Goal: Task Accomplishment & Management: Manage account settings

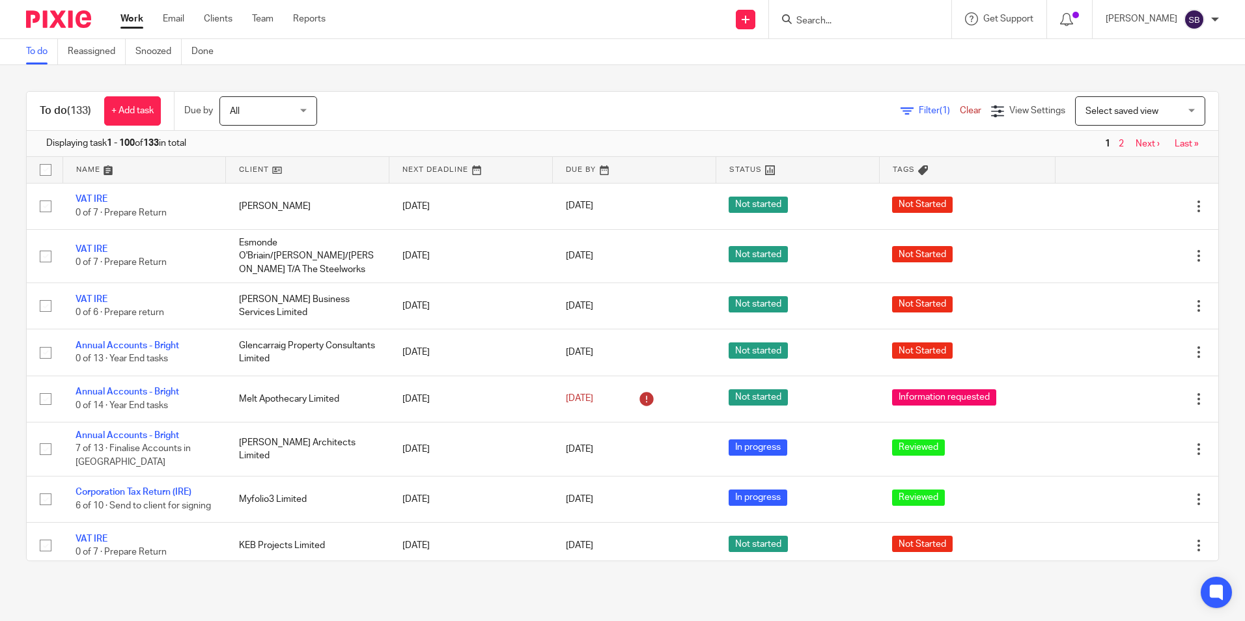
click at [826, 21] on input "Search" at bounding box center [853, 22] width 117 height 12
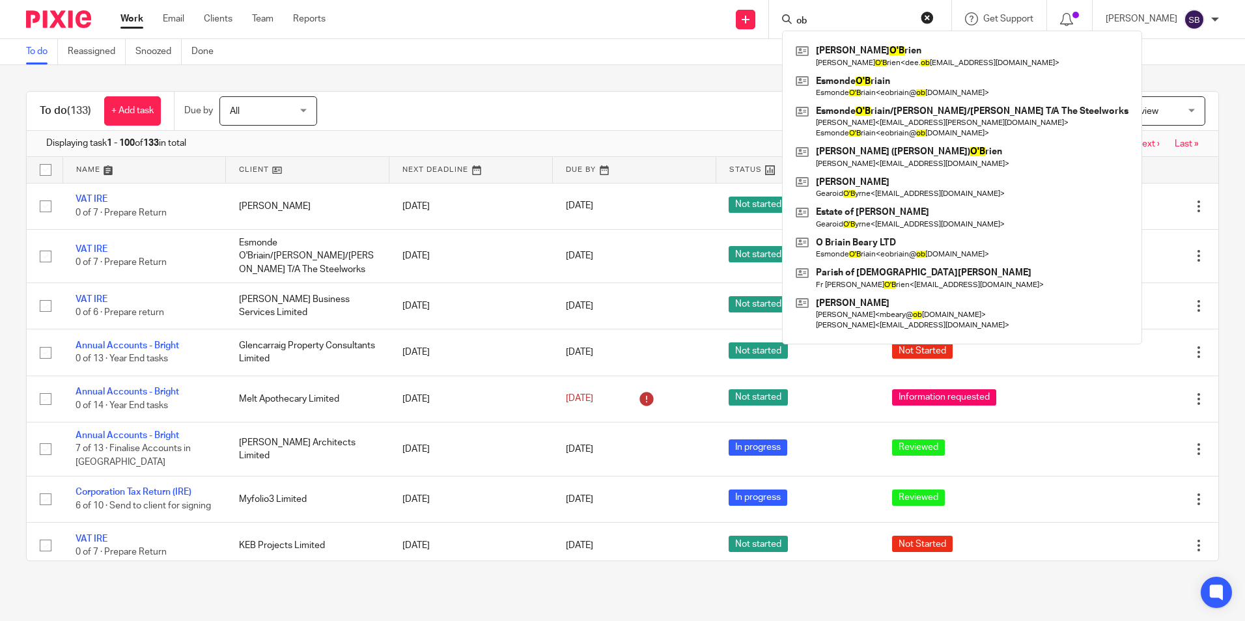
type input "o"
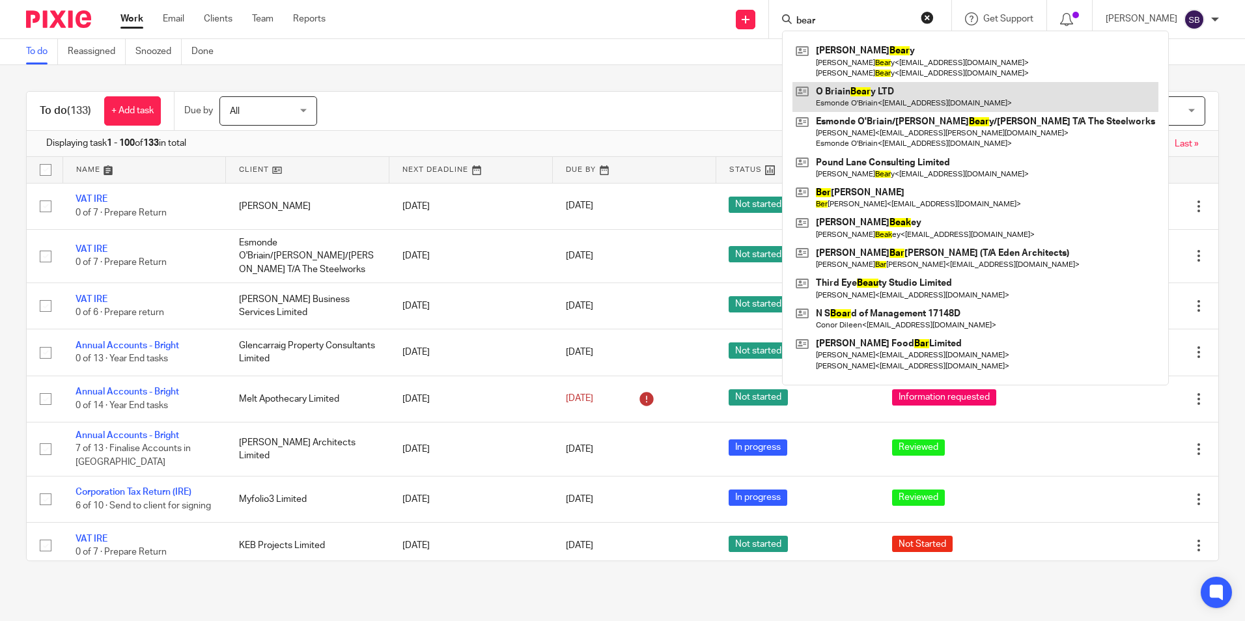
type input "bear"
click at [871, 92] on link at bounding box center [976, 97] width 366 height 30
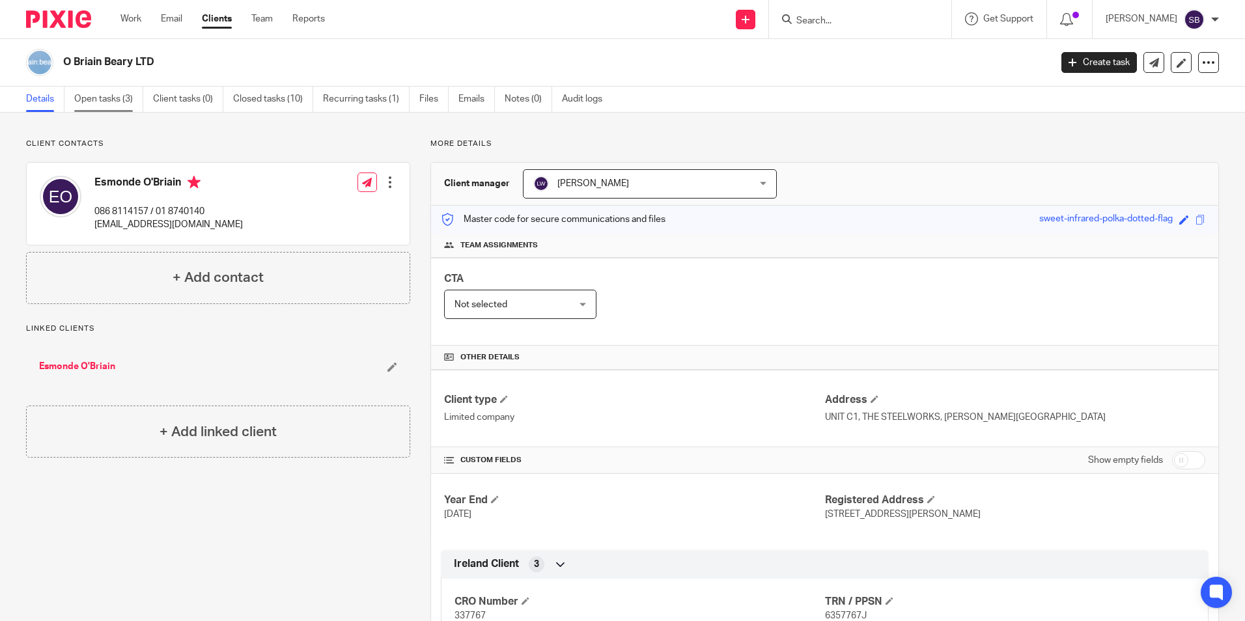
click at [109, 93] on link "Open tasks (3)" at bounding box center [108, 99] width 69 height 25
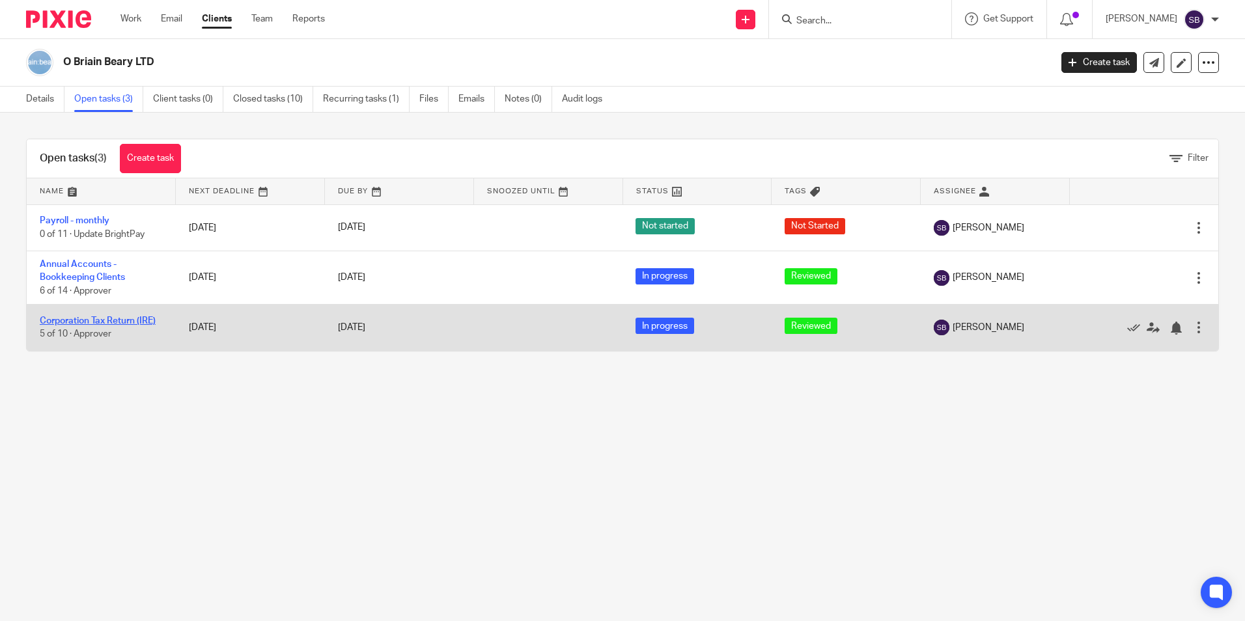
click at [100, 319] on link "Corporation Tax Return (IRE)" at bounding box center [98, 320] width 116 height 9
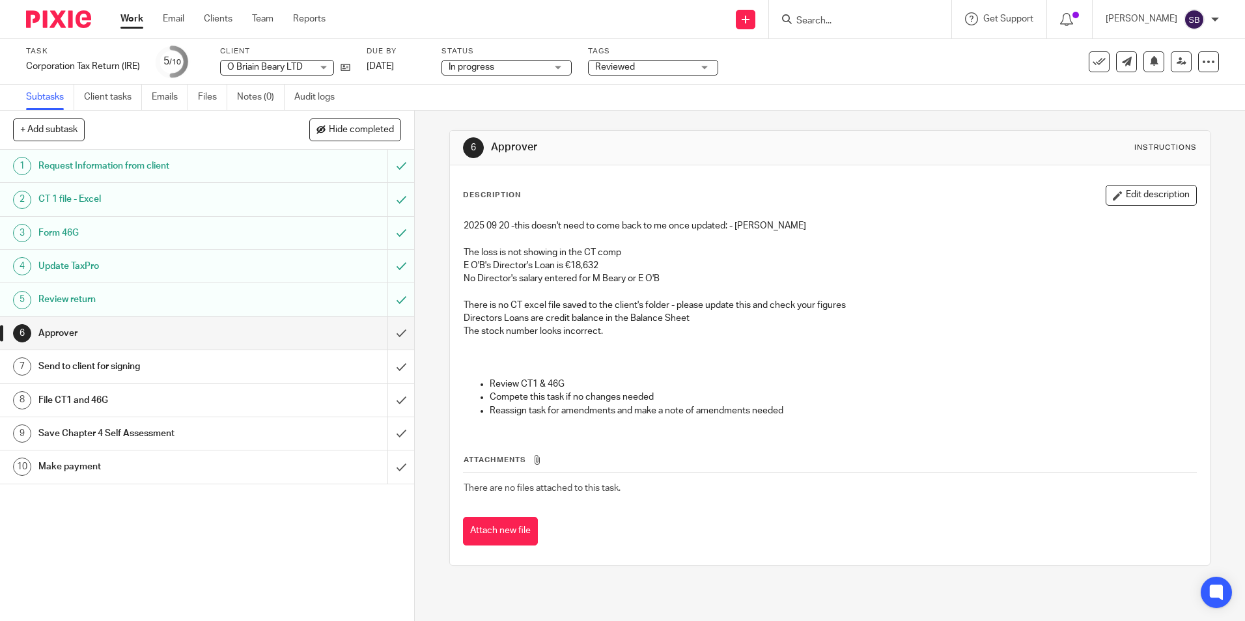
click at [137, 17] on link "Work" at bounding box center [131, 18] width 23 height 13
click at [816, 17] on input "Search" at bounding box center [853, 22] width 117 height 12
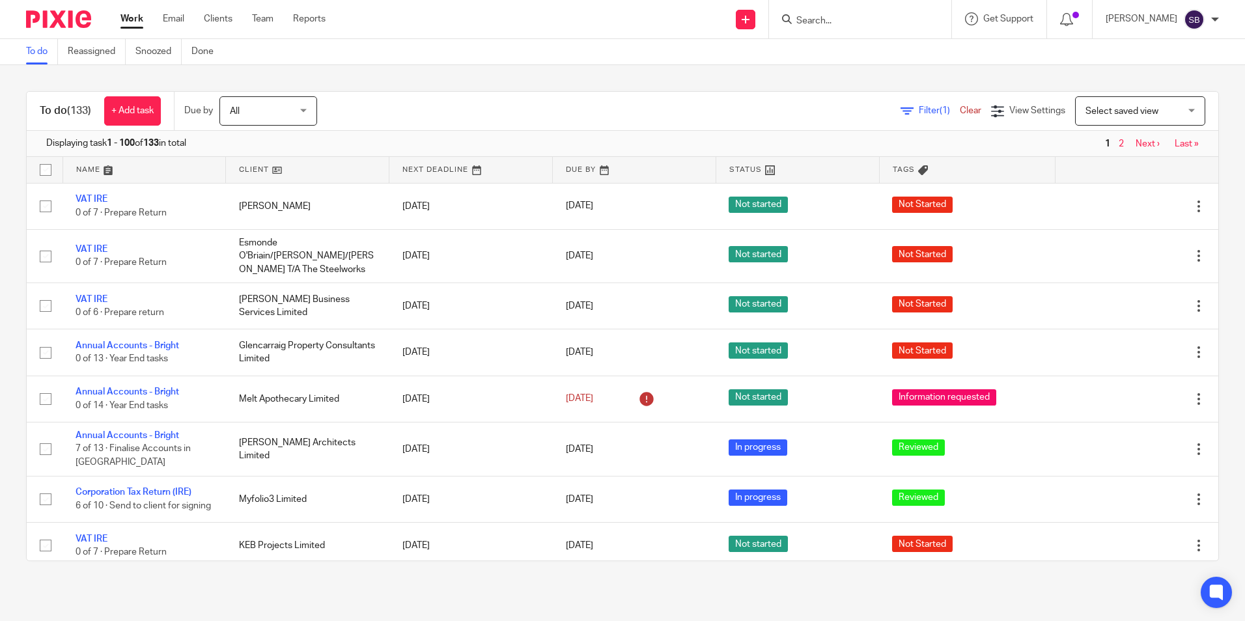
click at [815, 18] on input "Search" at bounding box center [853, 22] width 117 height 12
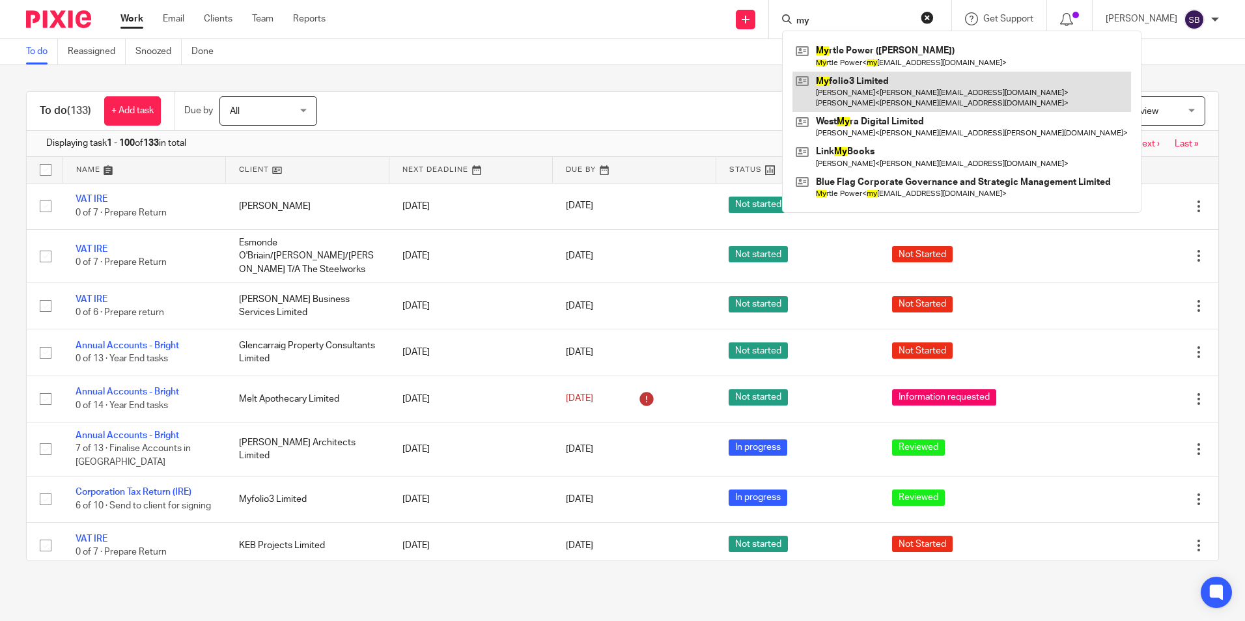
type input "my"
click at [895, 78] on link at bounding box center [962, 92] width 339 height 40
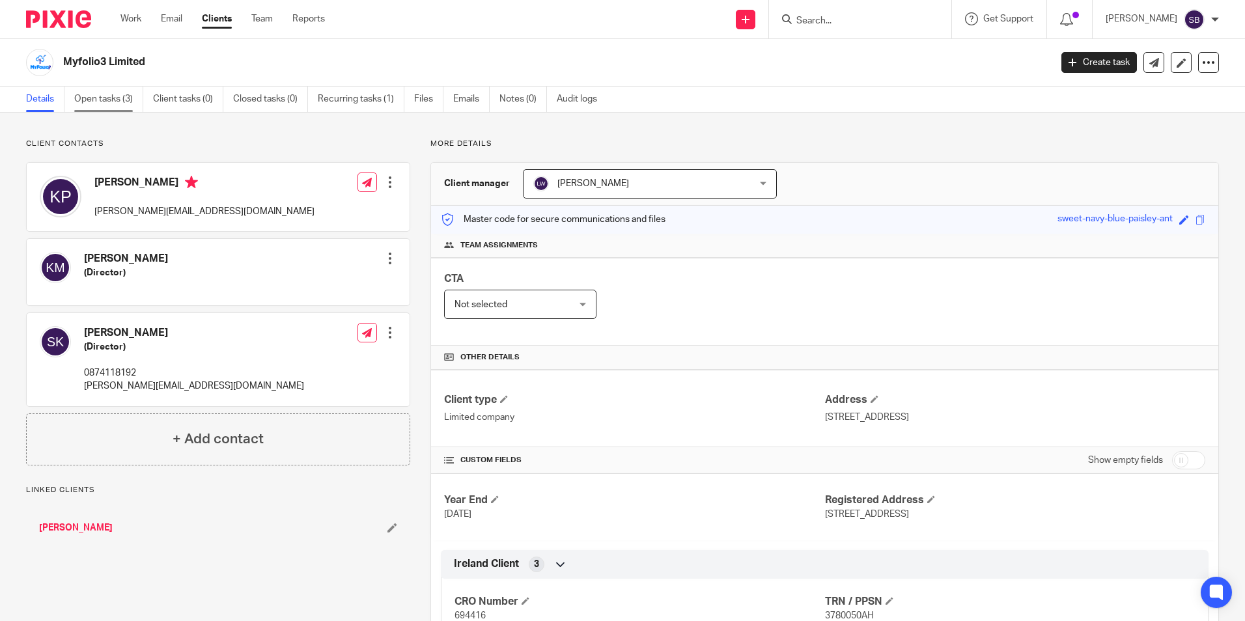
click at [110, 96] on link "Open tasks (3)" at bounding box center [108, 99] width 69 height 25
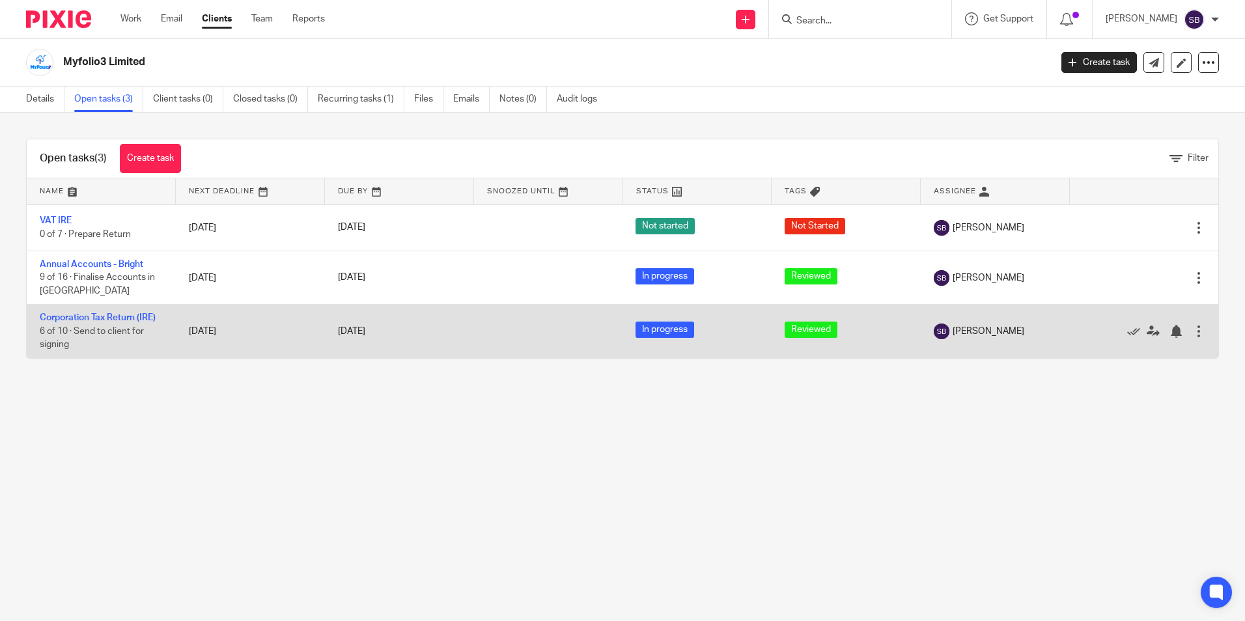
click at [107, 313] on td "Corporation Tax Return (IRE) 6 of 10 · Send to client for signing" at bounding box center [101, 331] width 149 height 53
click at [106, 316] on link "Corporation Tax Return (IRE)" at bounding box center [98, 317] width 116 height 9
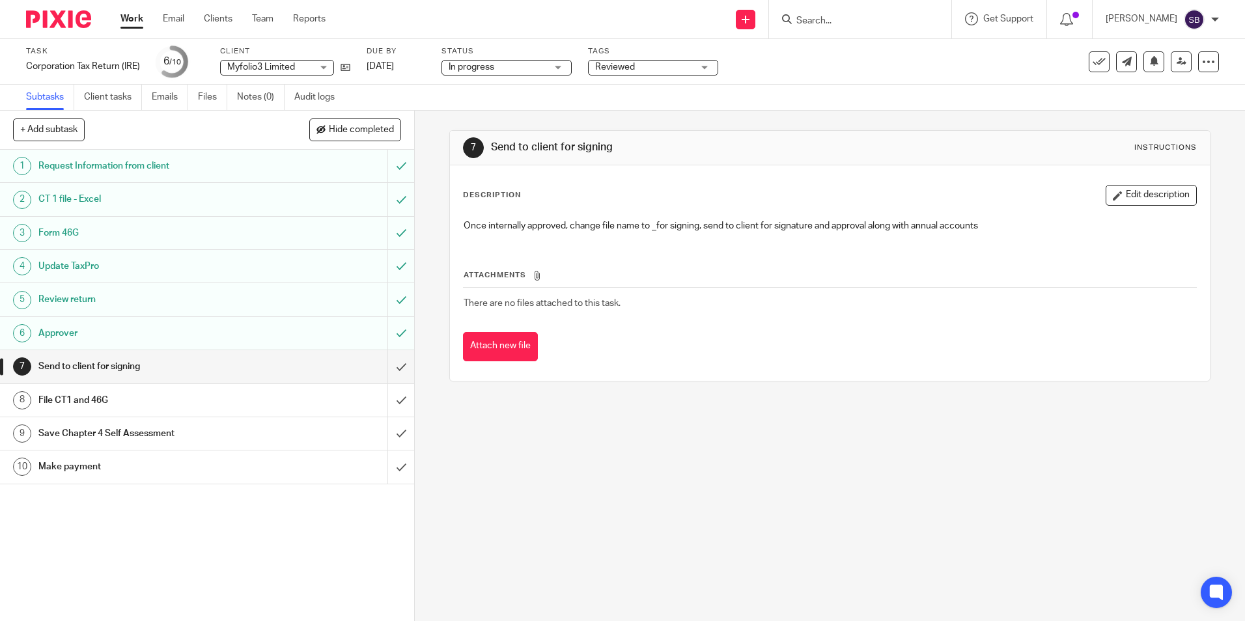
click at [61, 331] on h1 "Approver" at bounding box center [150, 334] width 224 height 20
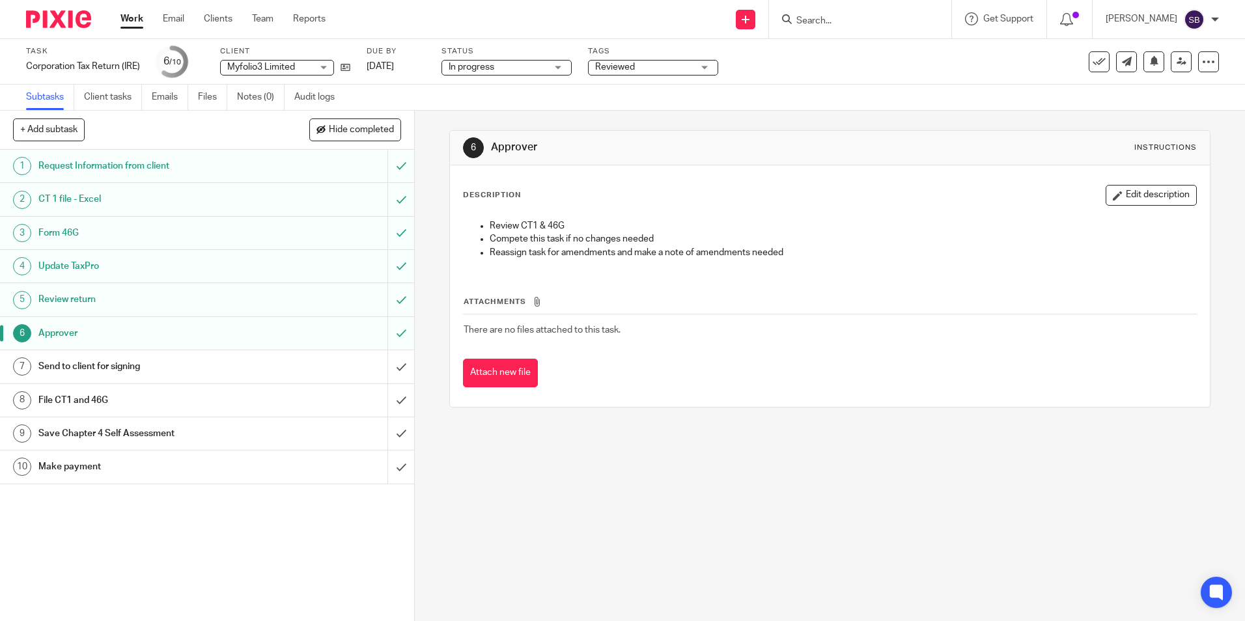
click at [63, 337] on h1 "Approver" at bounding box center [150, 334] width 224 height 20
click at [64, 363] on h1 "Send to client for signing" at bounding box center [150, 367] width 224 height 20
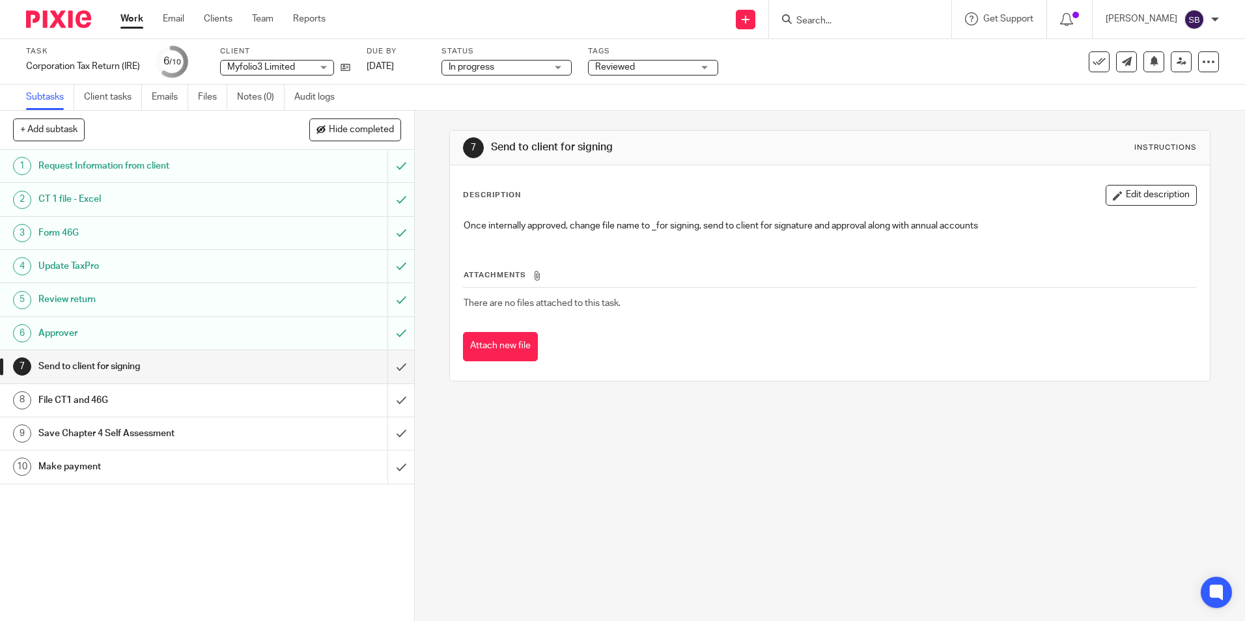
click at [71, 292] on h1 "Review return" at bounding box center [150, 300] width 224 height 20
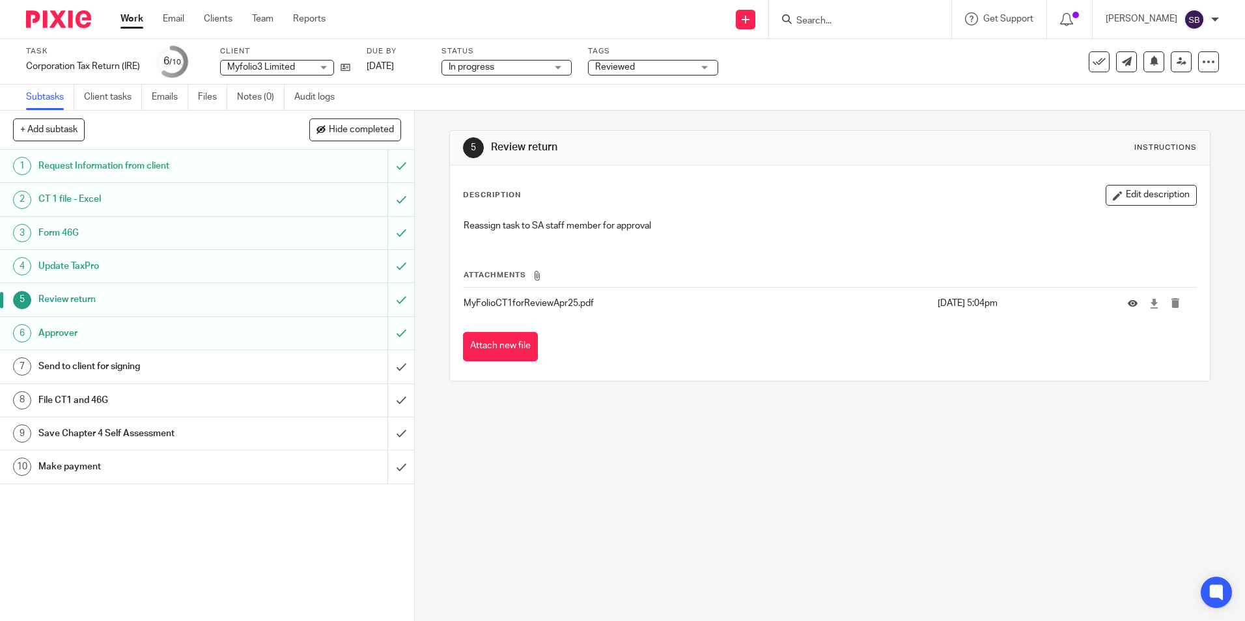
click at [66, 332] on h1 "Approver" at bounding box center [150, 334] width 224 height 20
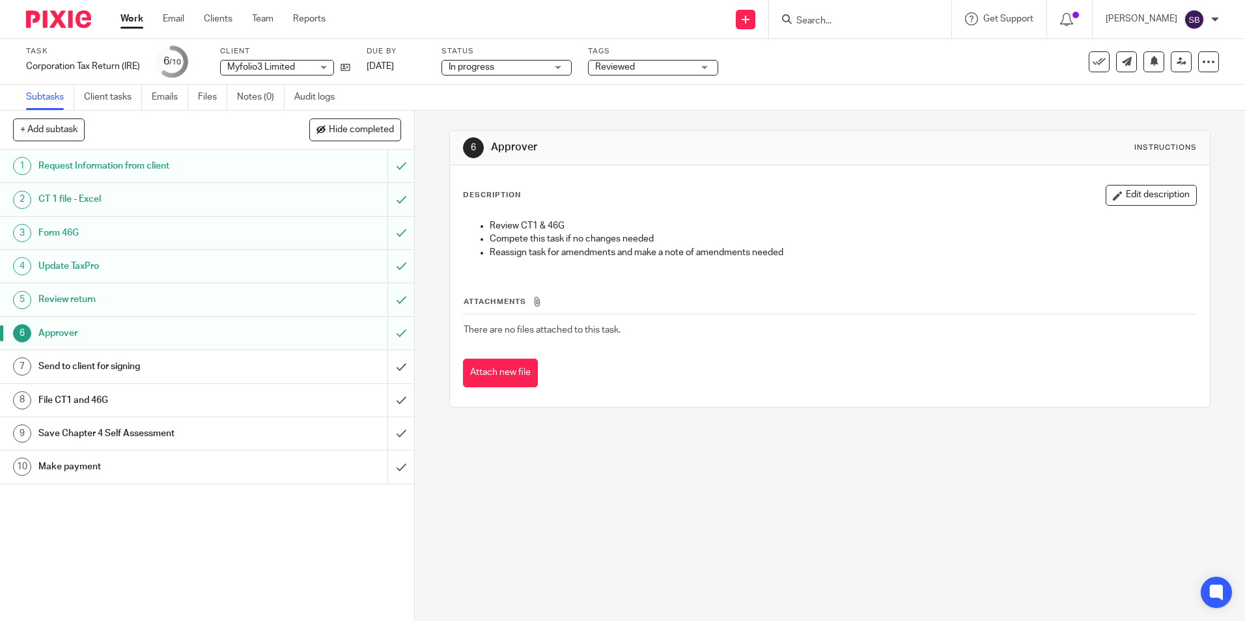
click at [137, 17] on link "Work" at bounding box center [131, 18] width 23 height 13
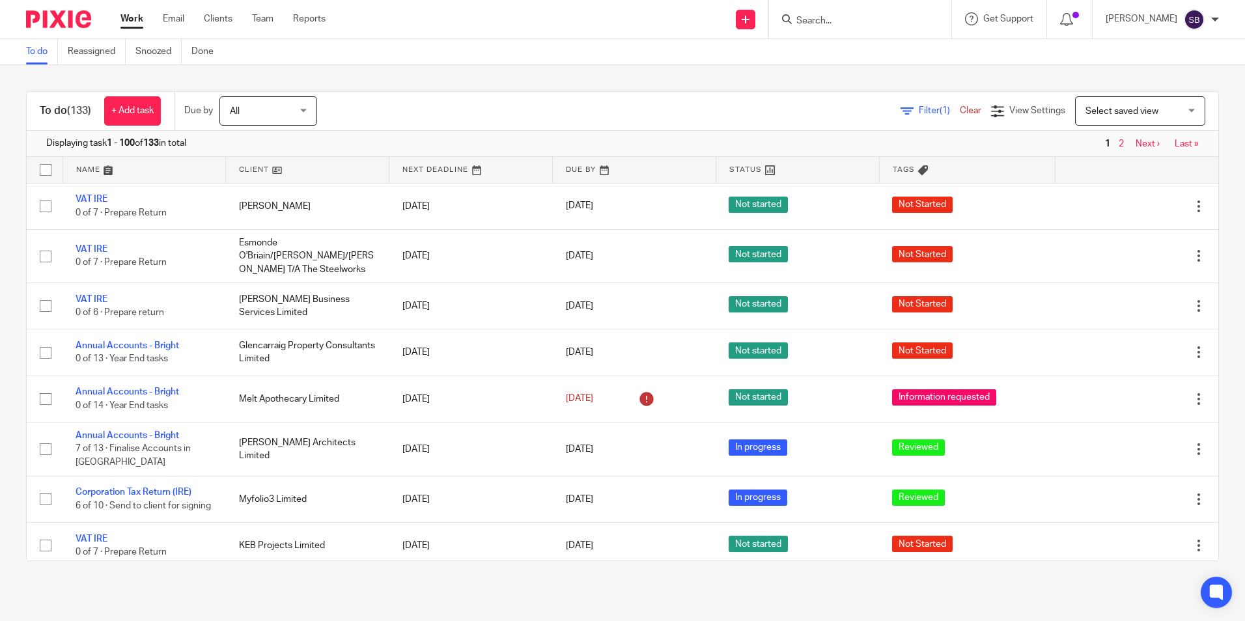
click at [830, 20] on input "Search" at bounding box center [853, 22] width 117 height 12
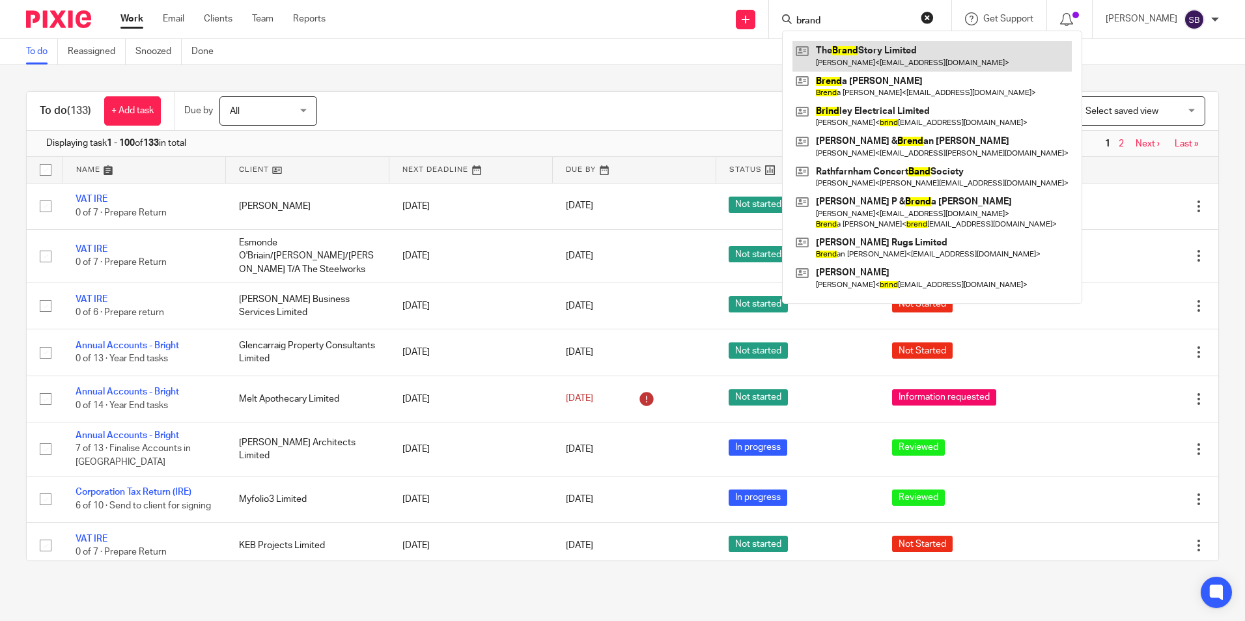
type input "brand"
click at [888, 59] on link at bounding box center [932, 56] width 279 height 30
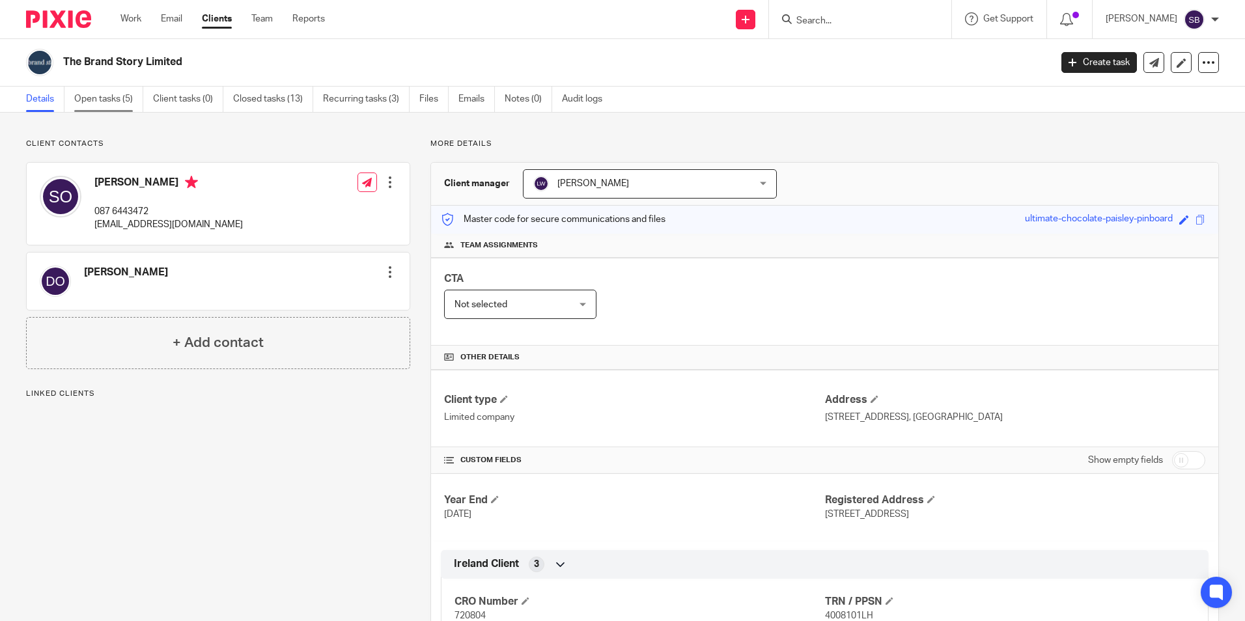
click at [109, 100] on link "Open tasks (5)" at bounding box center [108, 99] width 69 height 25
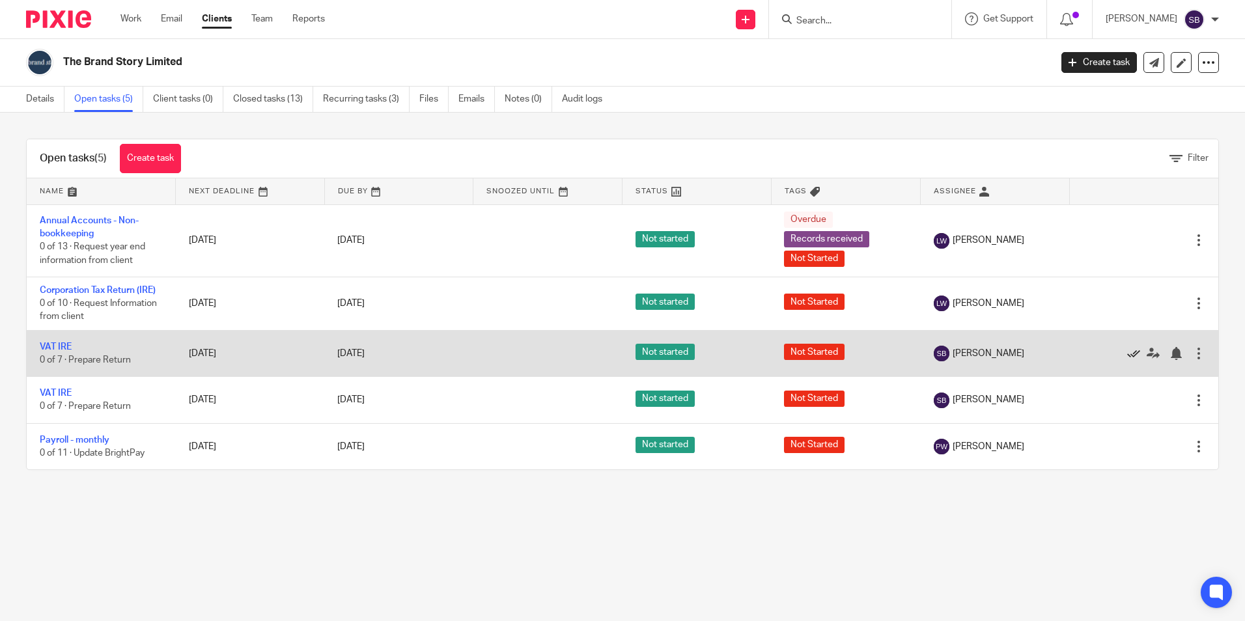
click at [1127, 357] on icon at bounding box center [1133, 353] width 13 height 13
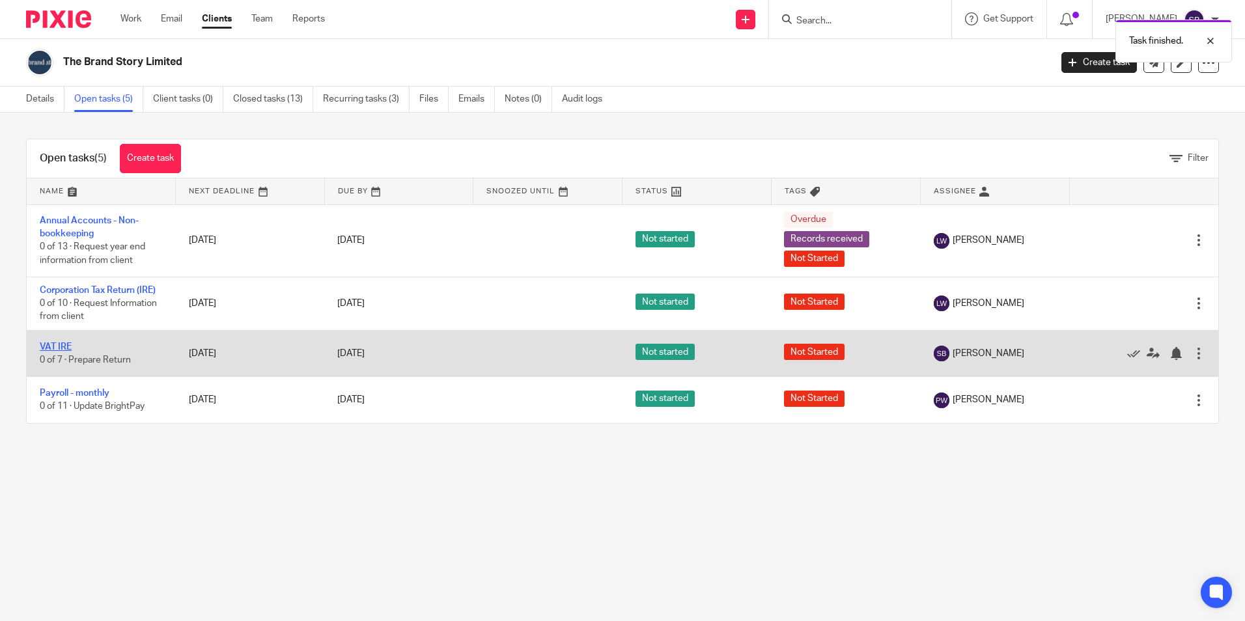
click at [57, 344] on link "VAT IRE" at bounding box center [56, 347] width 32 height 9
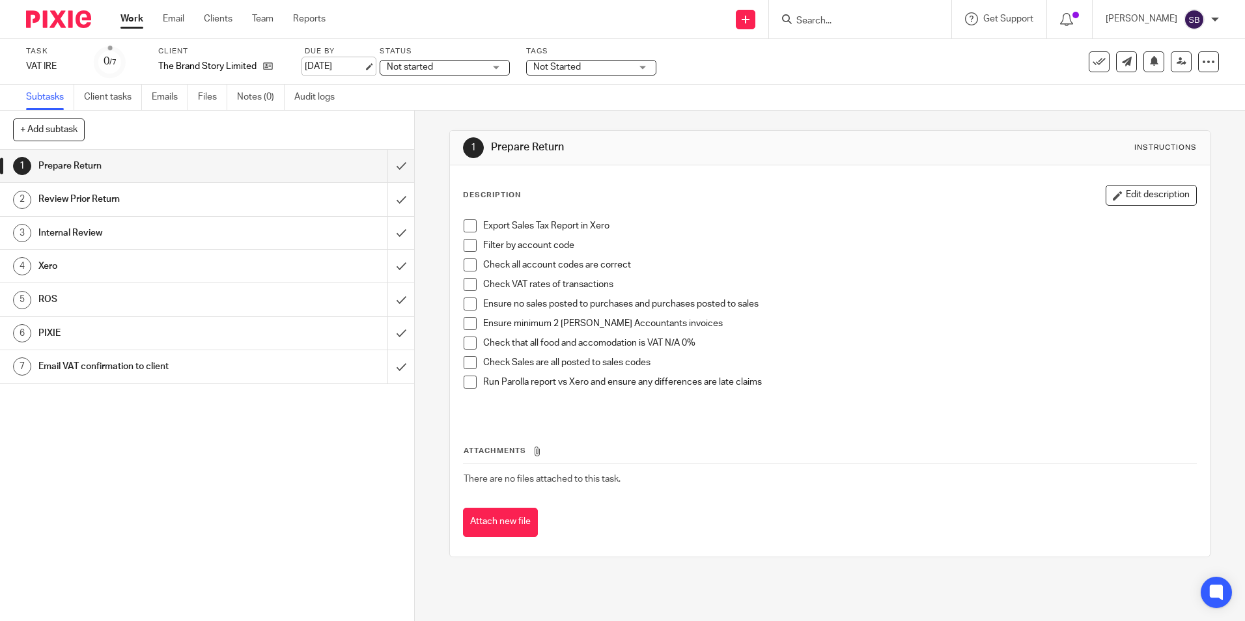
click at [363, 64] on link "[DATE]" at bounding box center [334, 67] width 59 height 14
click at [130, 16] on link "Work" at bounding box center [131, 18] width 23 height 13
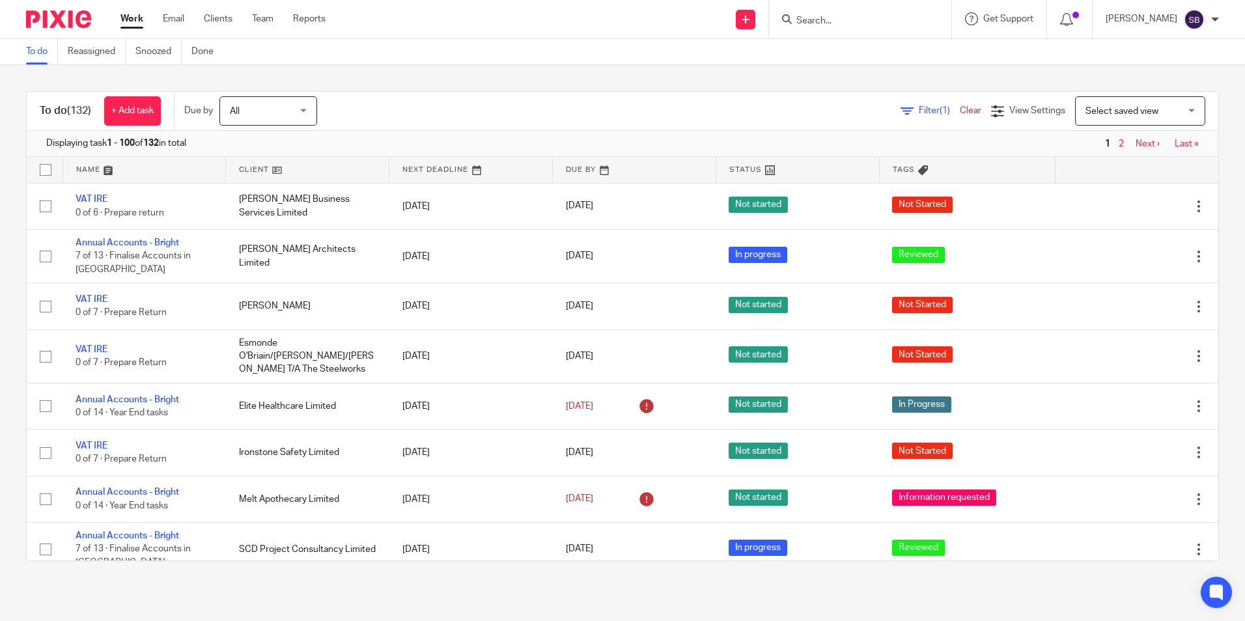
click at [822, 21] on input "Search" at bounding box center [853, 22] width 117 height 12
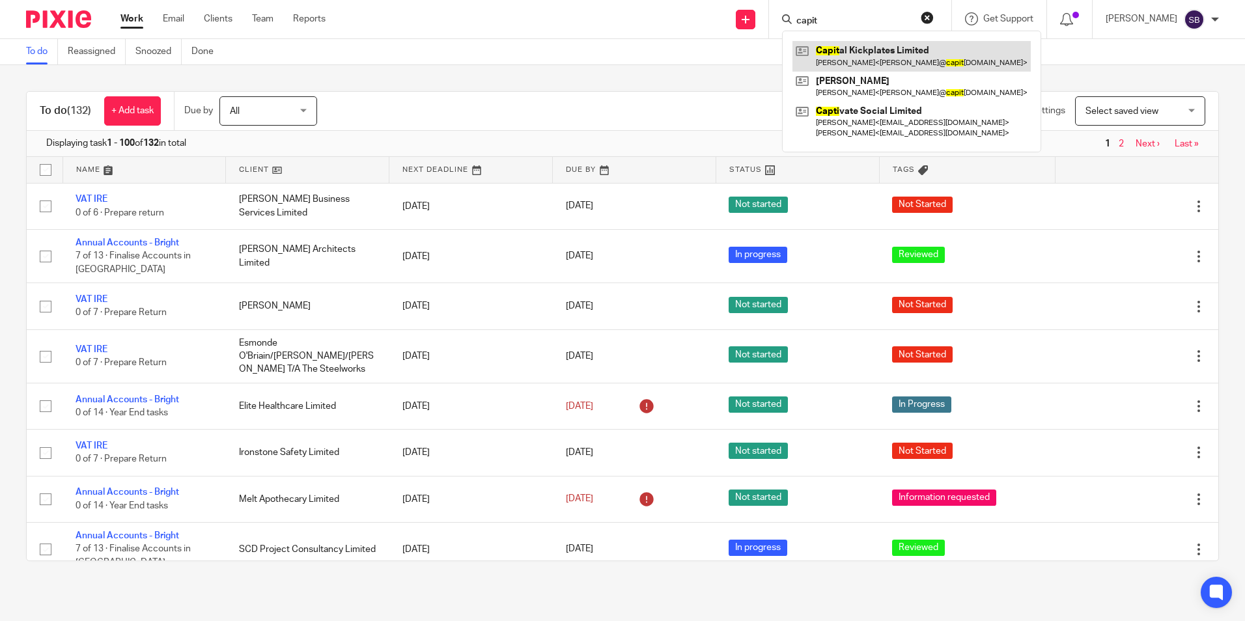
type input "capit"
click at [886, 68] on link at bounding box center [912, 56] width 238 height 30
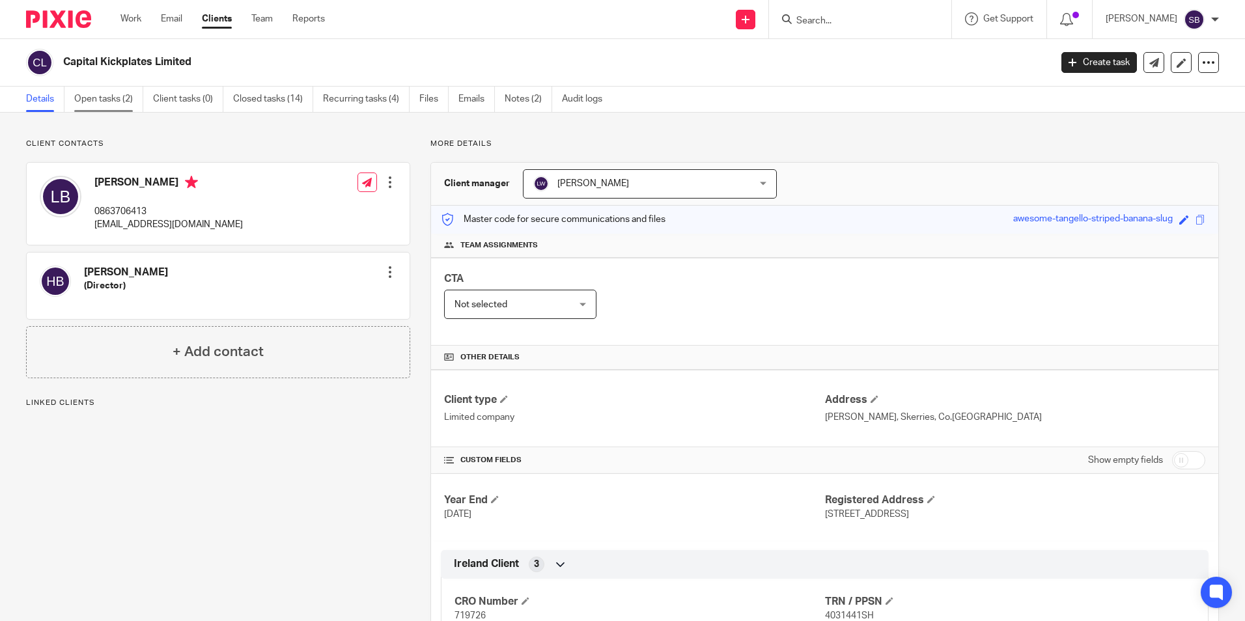
click at [100, 93] on link "Open tasks (2)" at bounding box center [108, 99] width 69 height 25
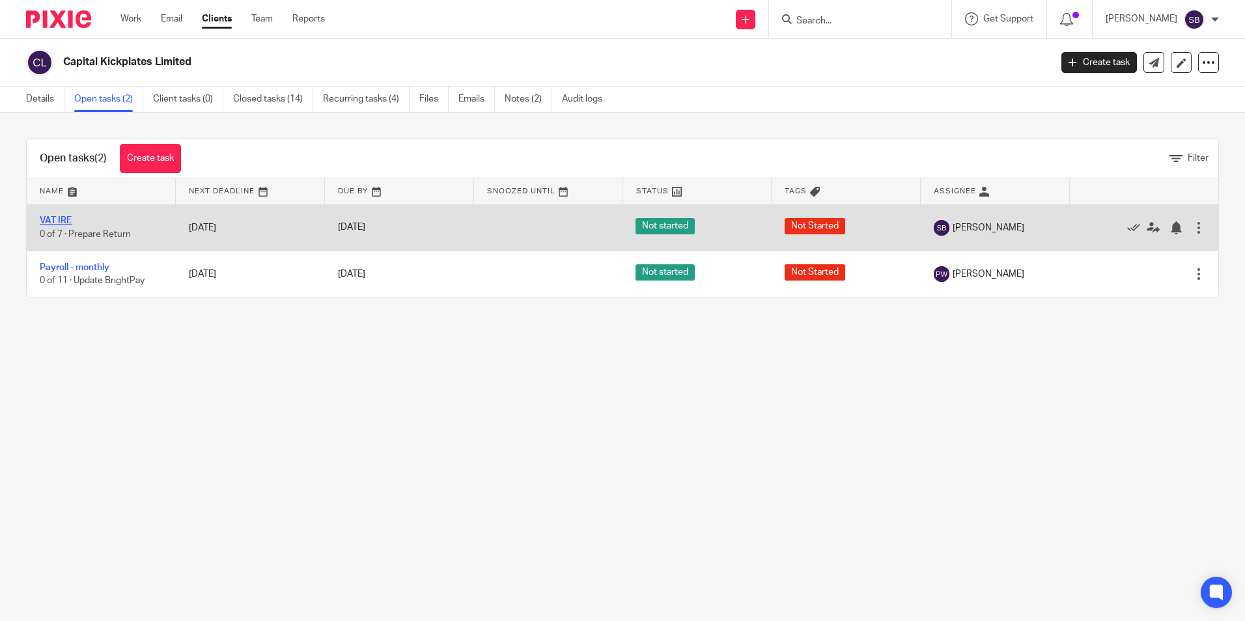
click at [54, 216] on link "VAT IRE" at bounding box center [56, 220] width 32 height 9
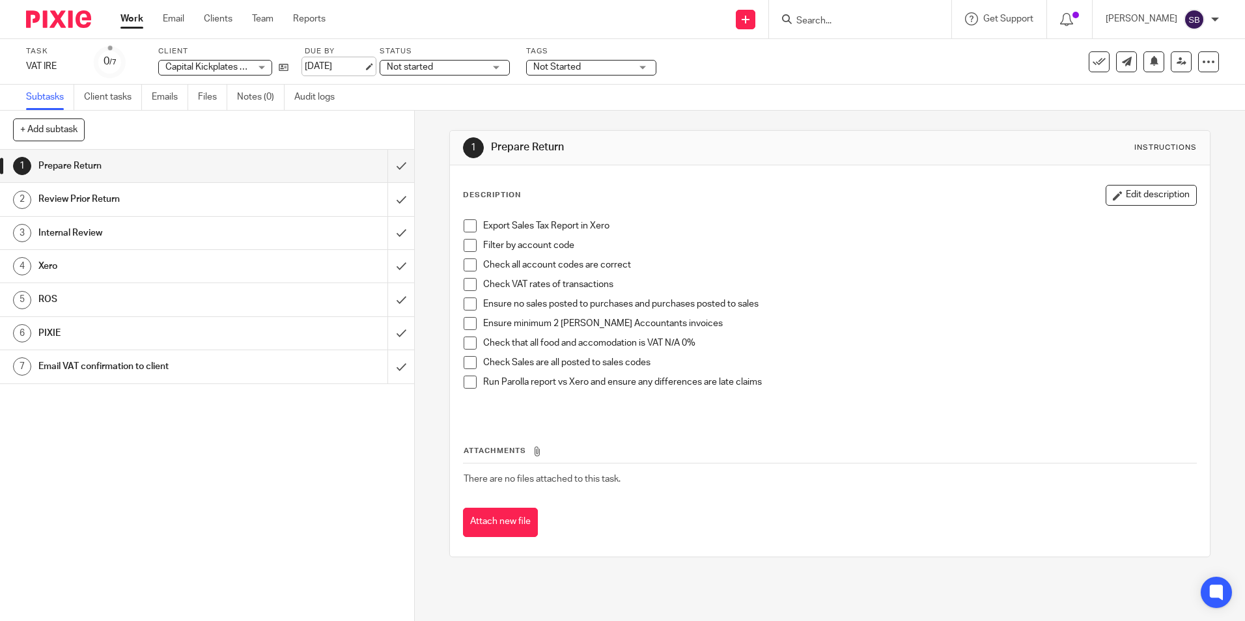
click at [363, 68] on link "[DATE]" at bounding box center [334, 67] width 59 height 14
click at [128, 18] on link "Work" at bounding box center [131, 18] width 23 height 13
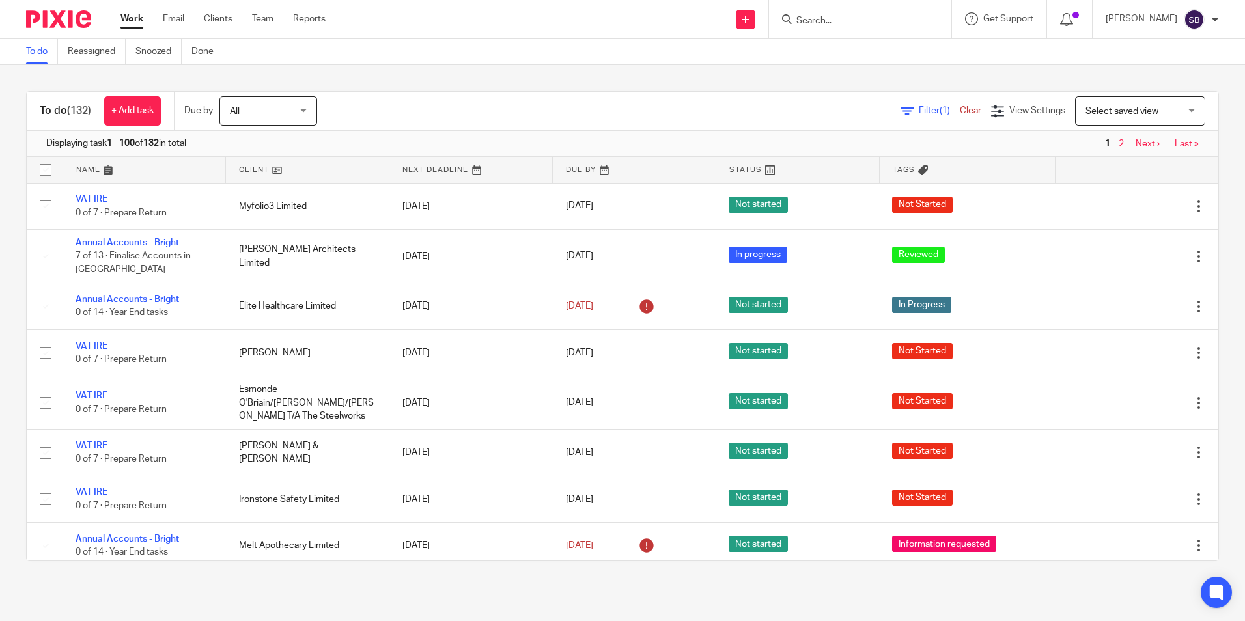
click at [817, 21] on input "Search" at bounding box center [853, 22] width 117 height 12
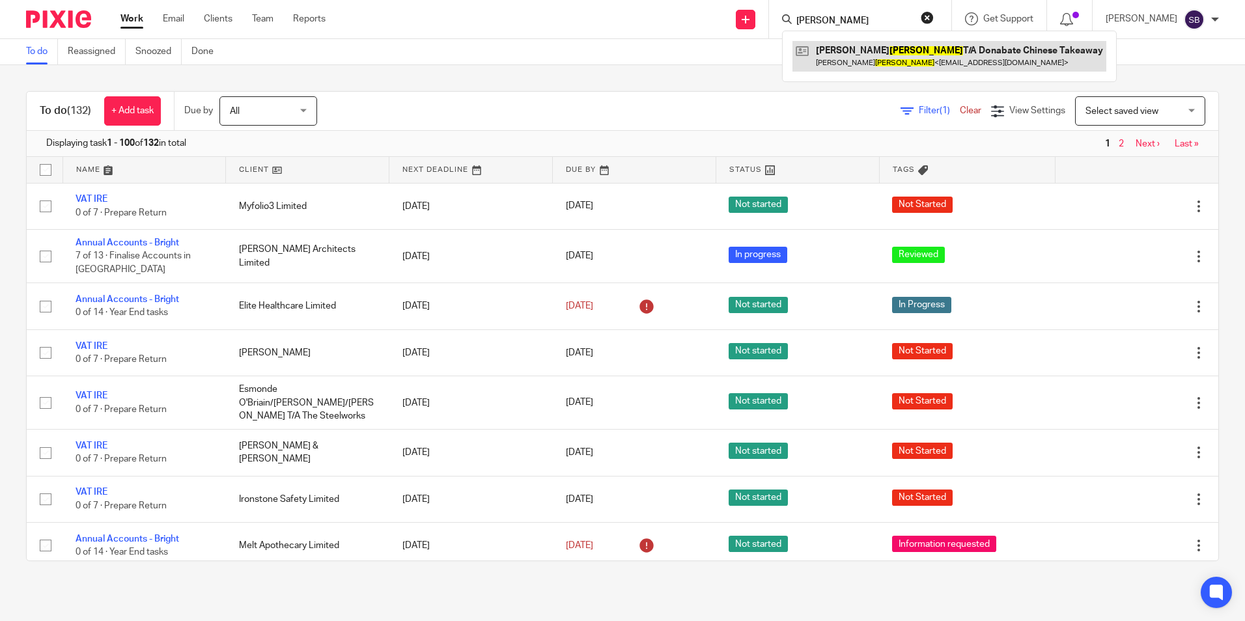
type input "chung"
click at [858, 53] on link at bounding box center [950, 56] width 314 height 30
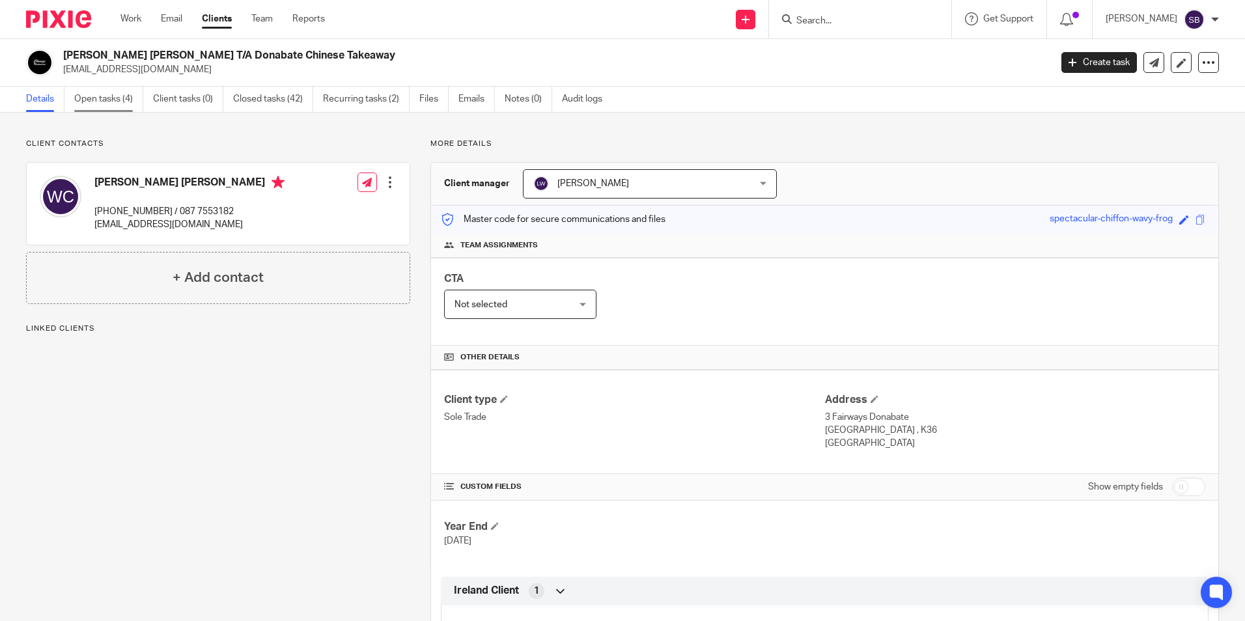
click at [102, 99] on link "Open tasks (4)" at bounding box center [108, 99] width 69 height 25
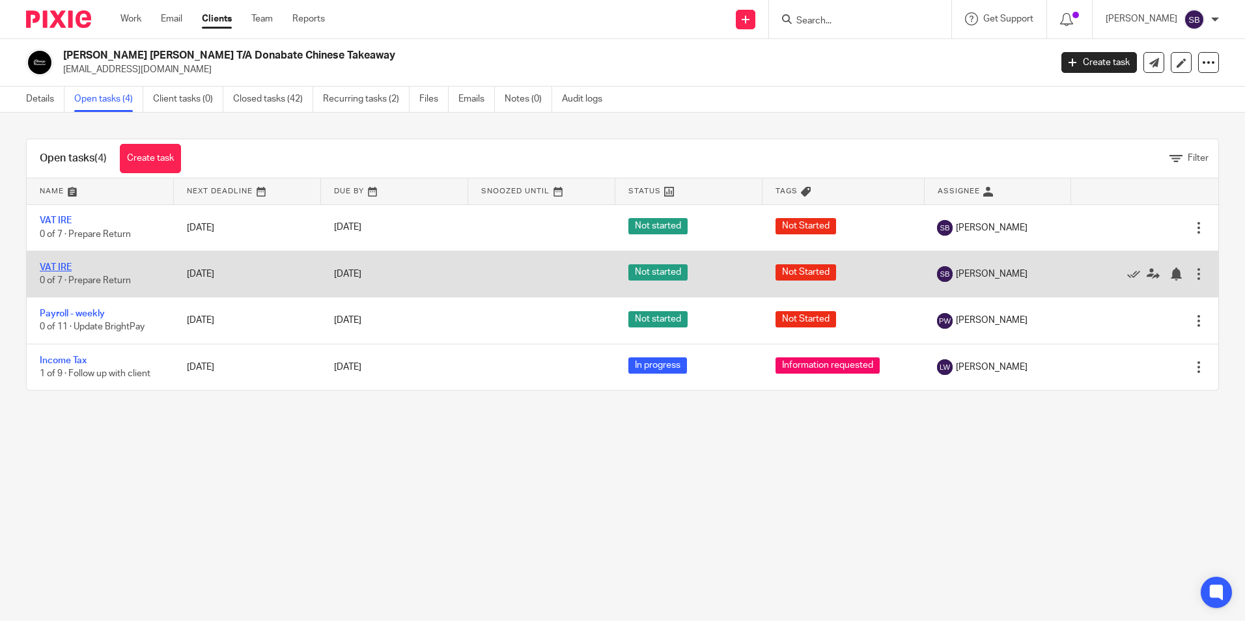
click at [66, 264] on link "VAT IRE" at bounding box center [56, 267] width 32 height 9
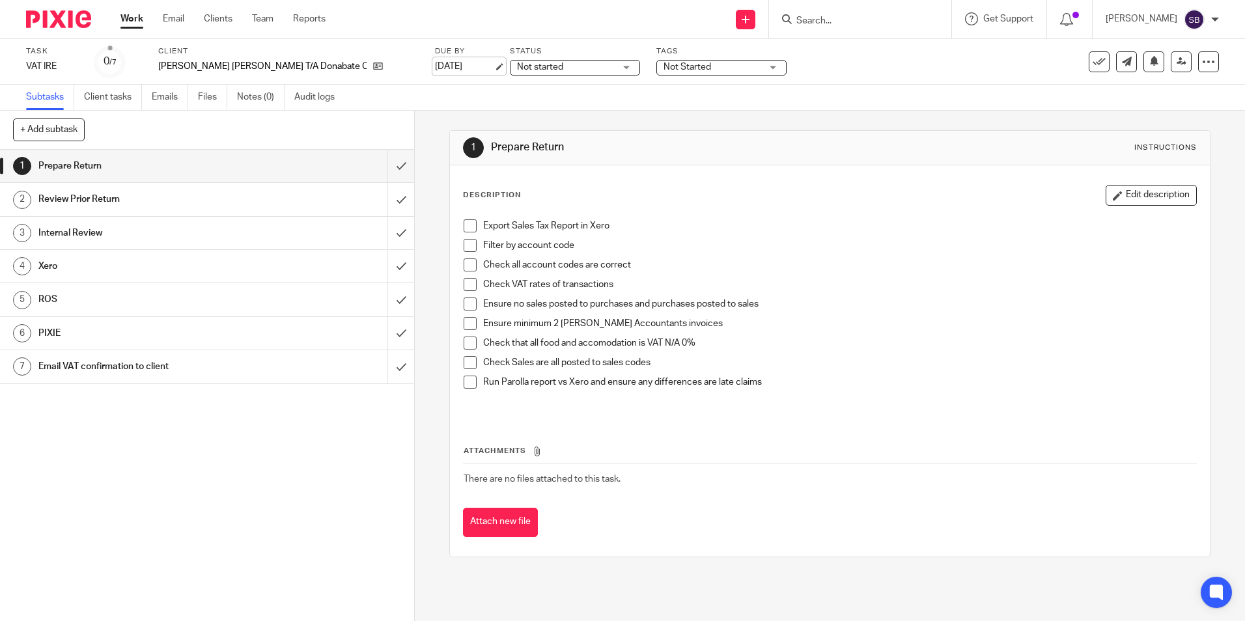
click at [455, 66] on link "[DATE]" at bounding box center [464, 67] width 59 height 14
click at [131, 16] on link "Work" at bounding box center [131, 18] width 23 height 13
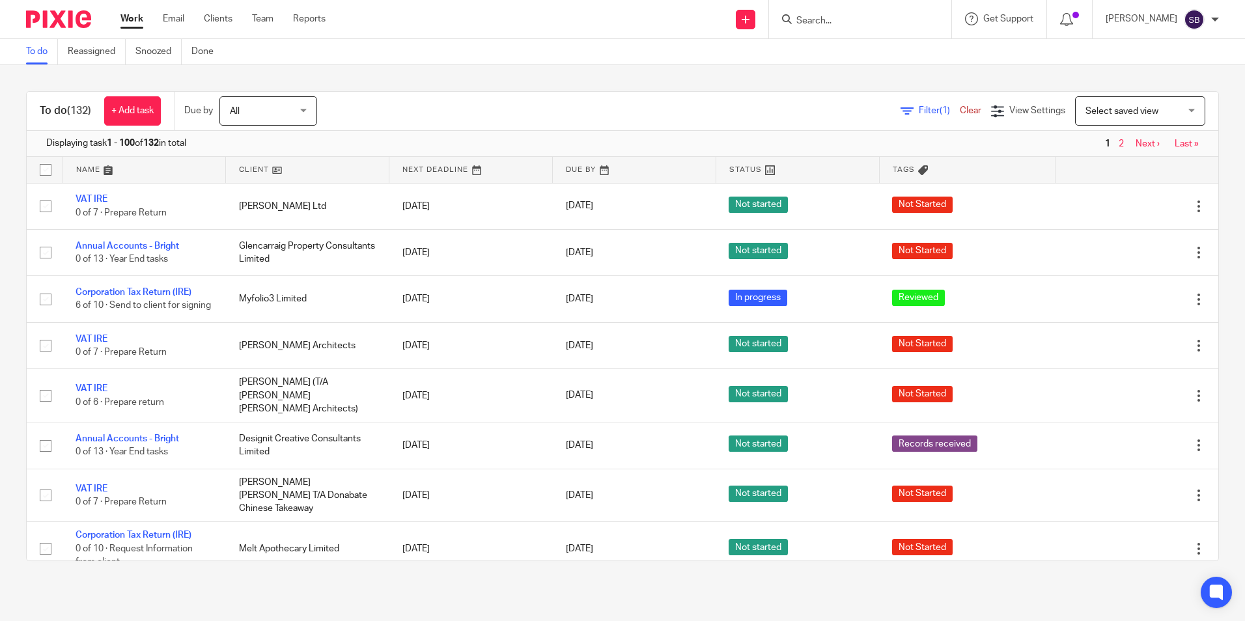
click at [822, 21] on input "Search" at bounding box center [853, 22] width 117 height 12
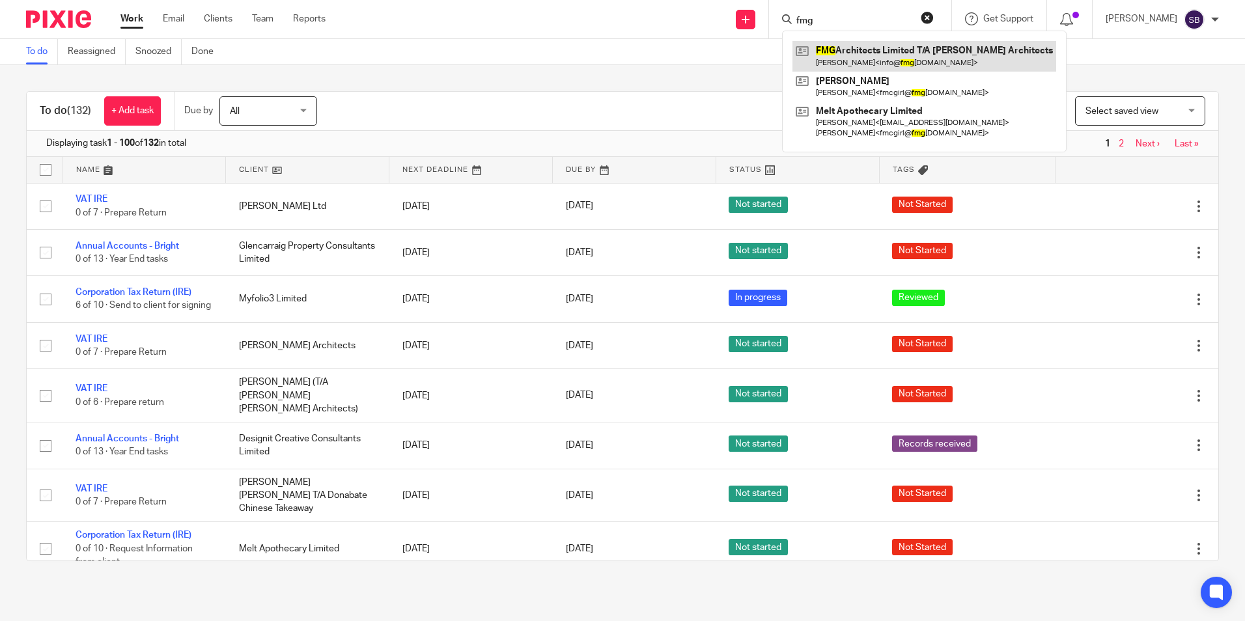
type input "fmg"
click at [862, 59] on link at bounding box center [925, 56] width 264 height 30
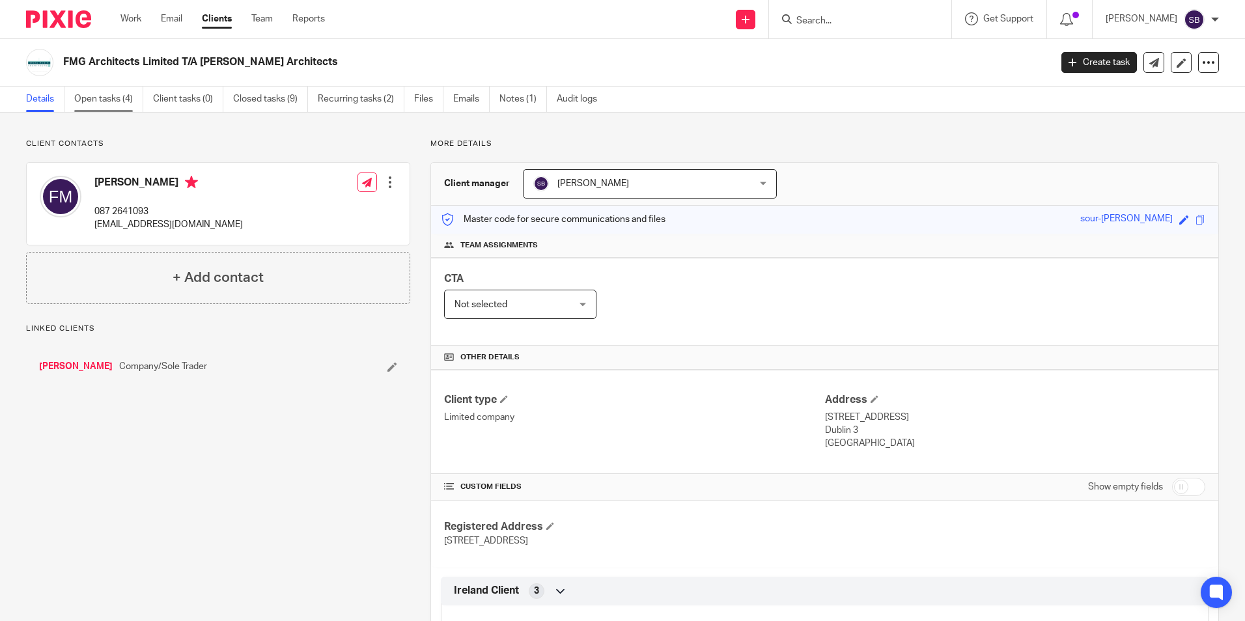
click at [104, 101] on link "Open tasks (4)" at bounding box center [108, 99] width 69 height 25
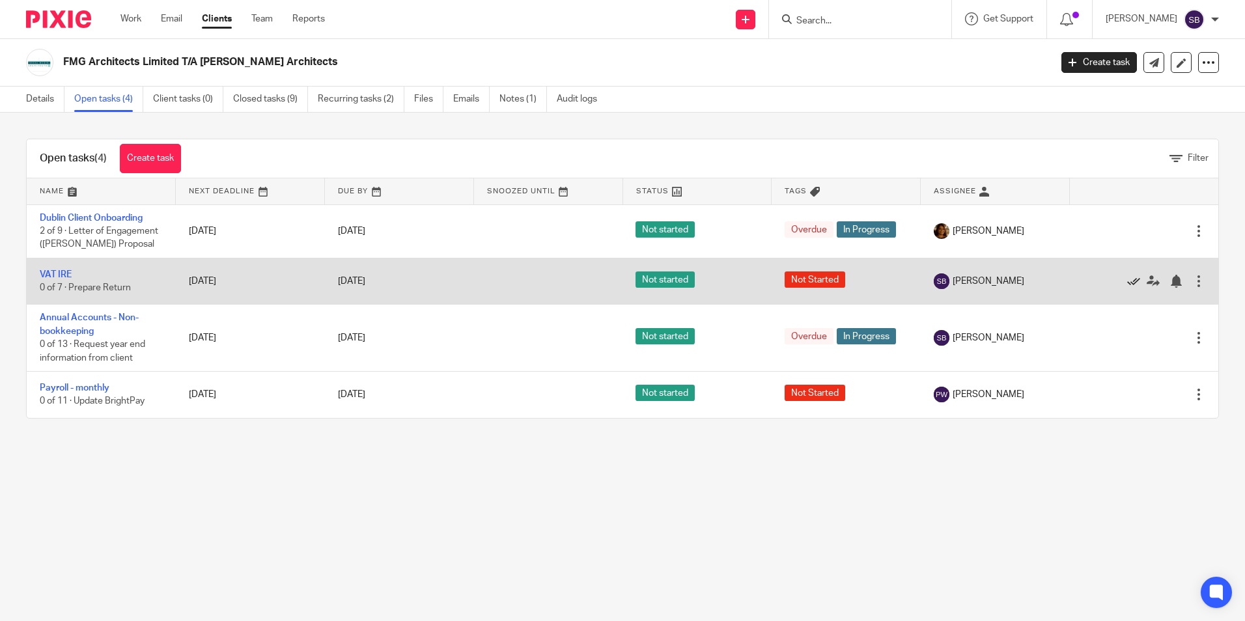
click at [1127, 279] on icon at bounding box center [1133, 281] width 13 height 13
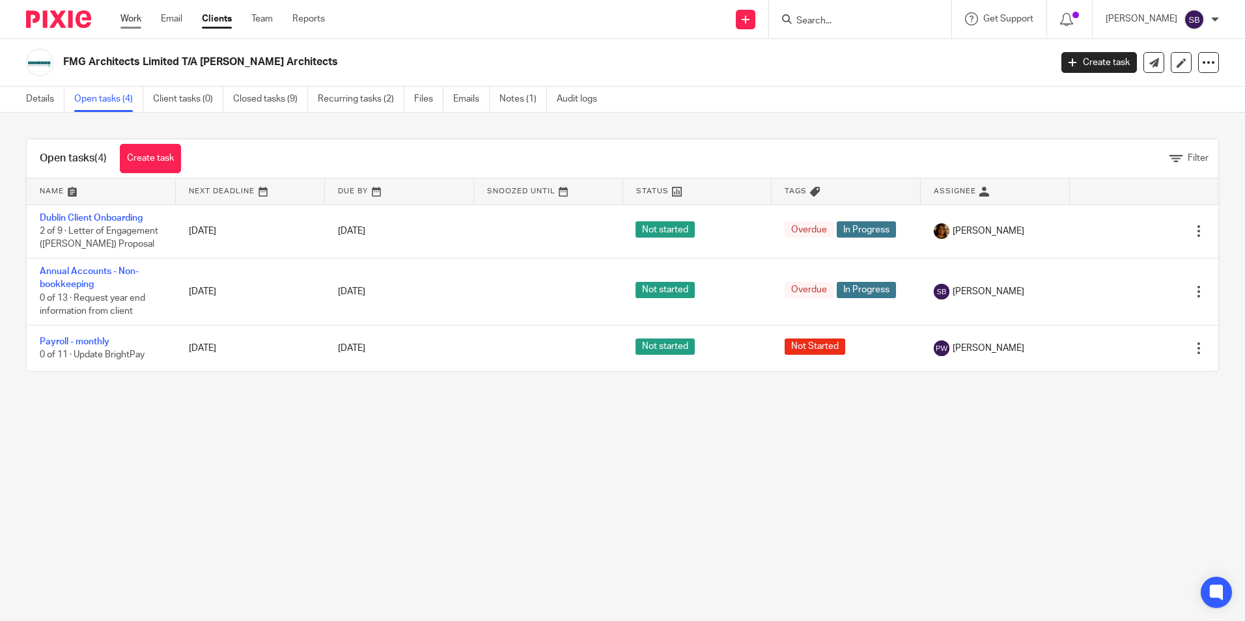
click at [132, 17] on link "Work" at bounding box center [130, 18] width 21 height 13
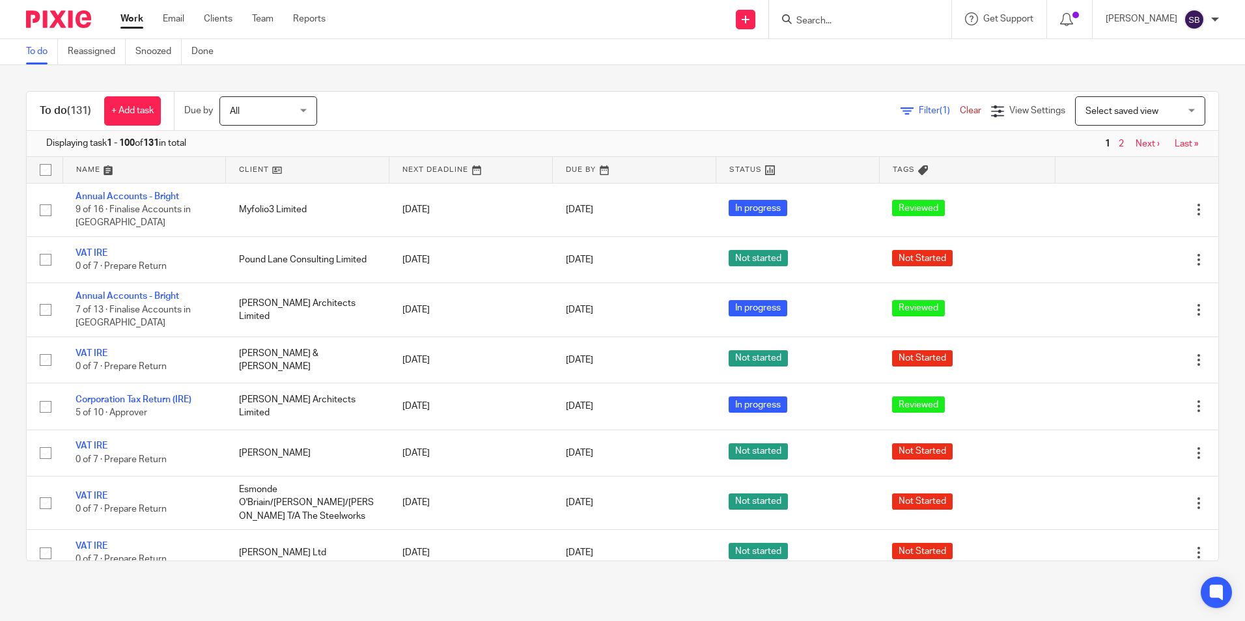
click at [824, 16] on input "Search" at bounding box center [853, 22] width 117 height 12
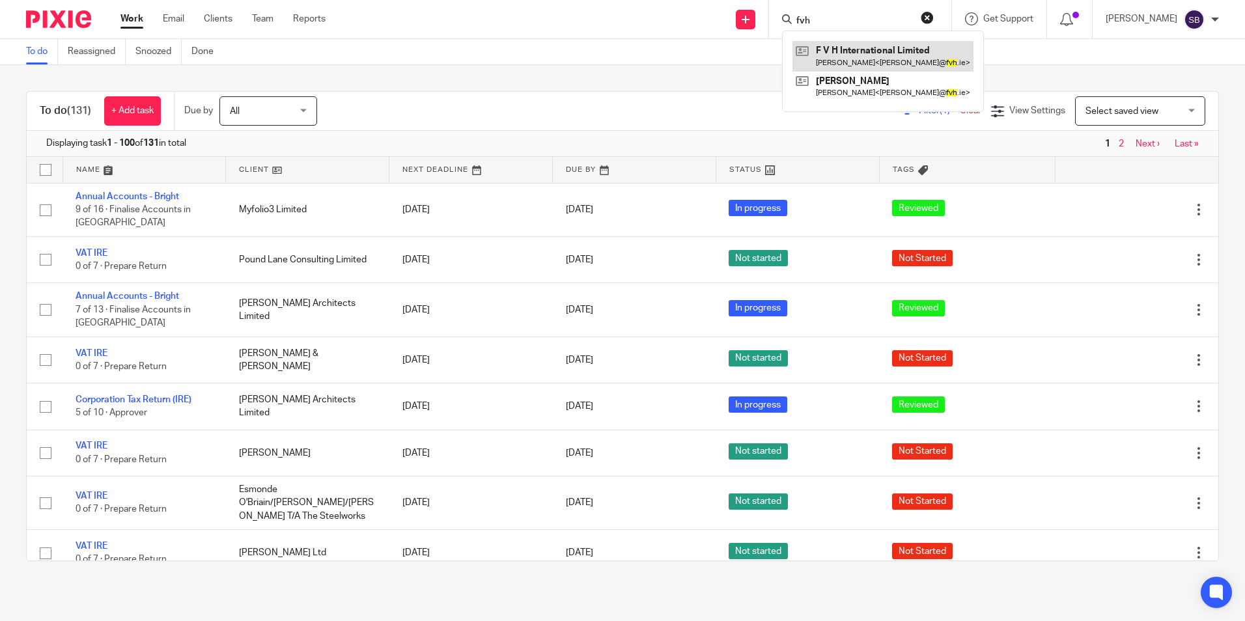
type input "fvh"
click at [868, 52] on link at bounding box center [883, 56] width 181 height 30
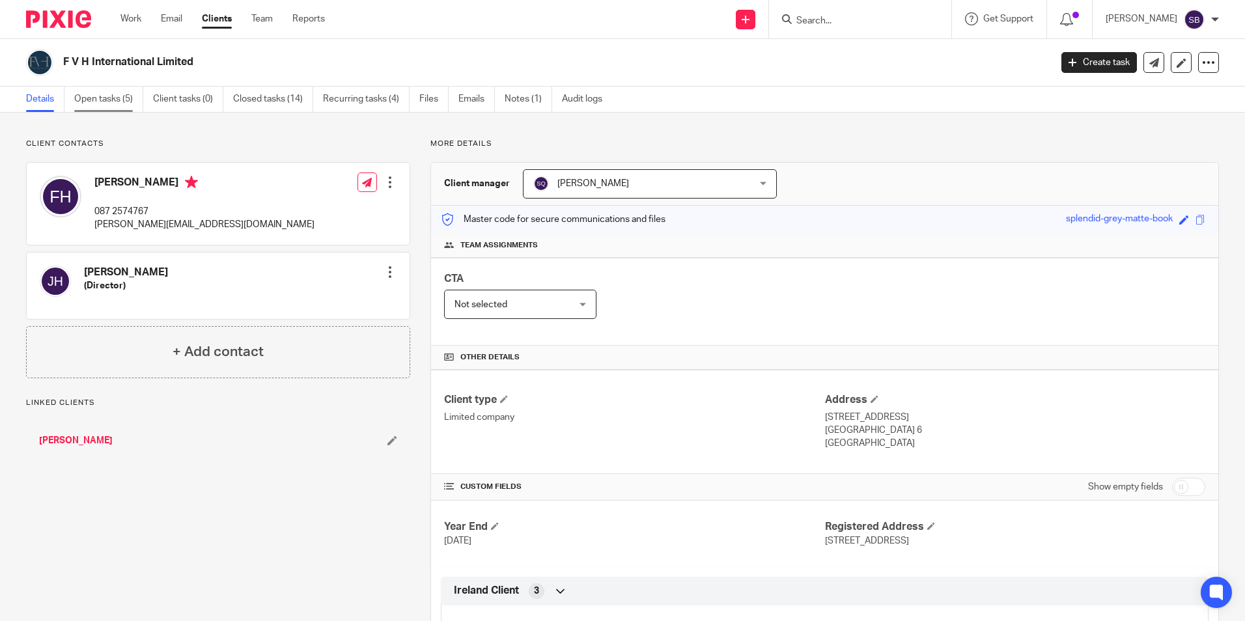
click at [94, 100] on link "Open tasks (5)" at bounding box center [108, 99] width 69 height 25
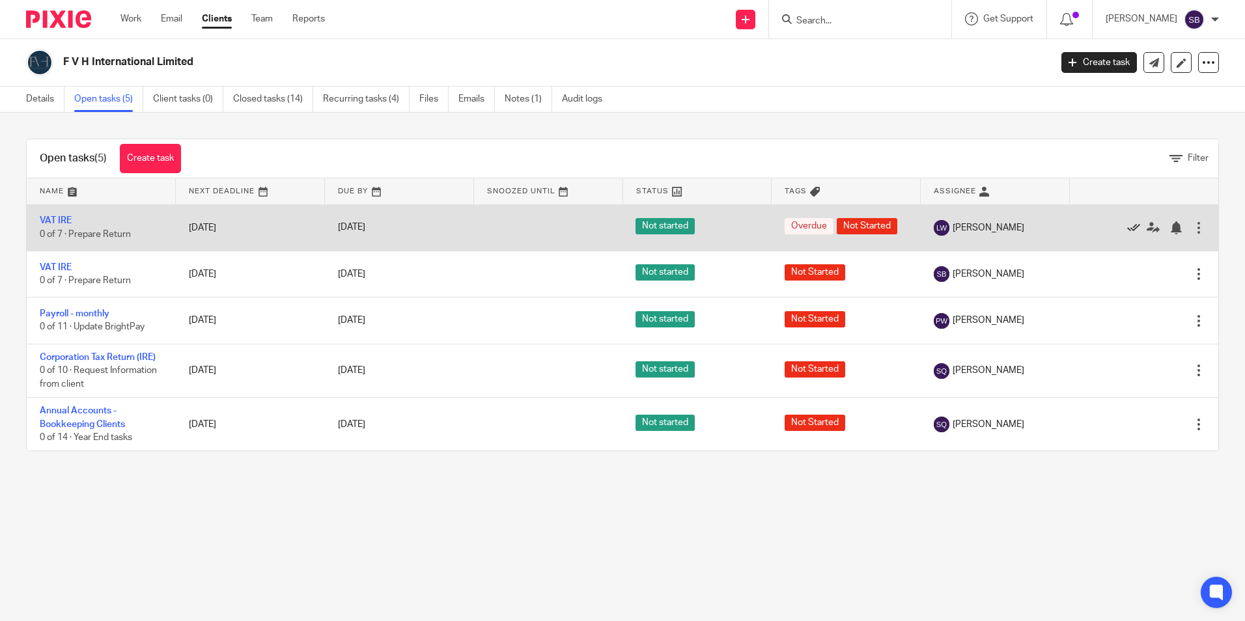
click at [1127, 225] on icon at bounding box center [1133, 227] width 13 height 13
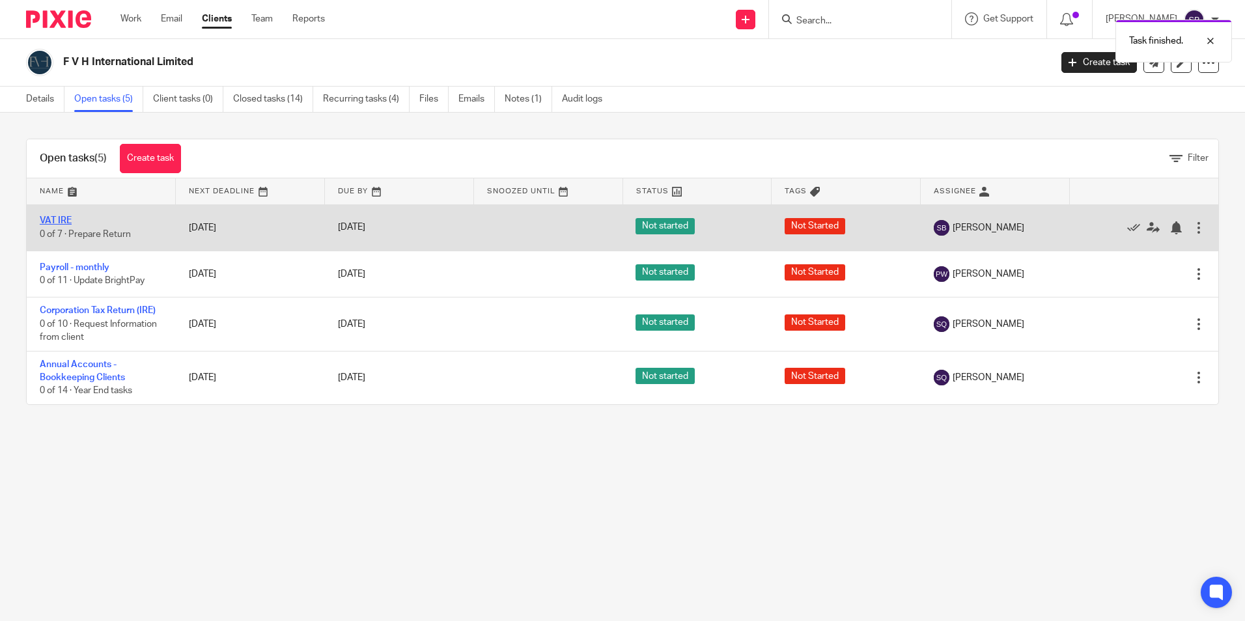
click at [68, 218] on link "VAT IRE" at bounding box center [56, 220] width 32 height 9
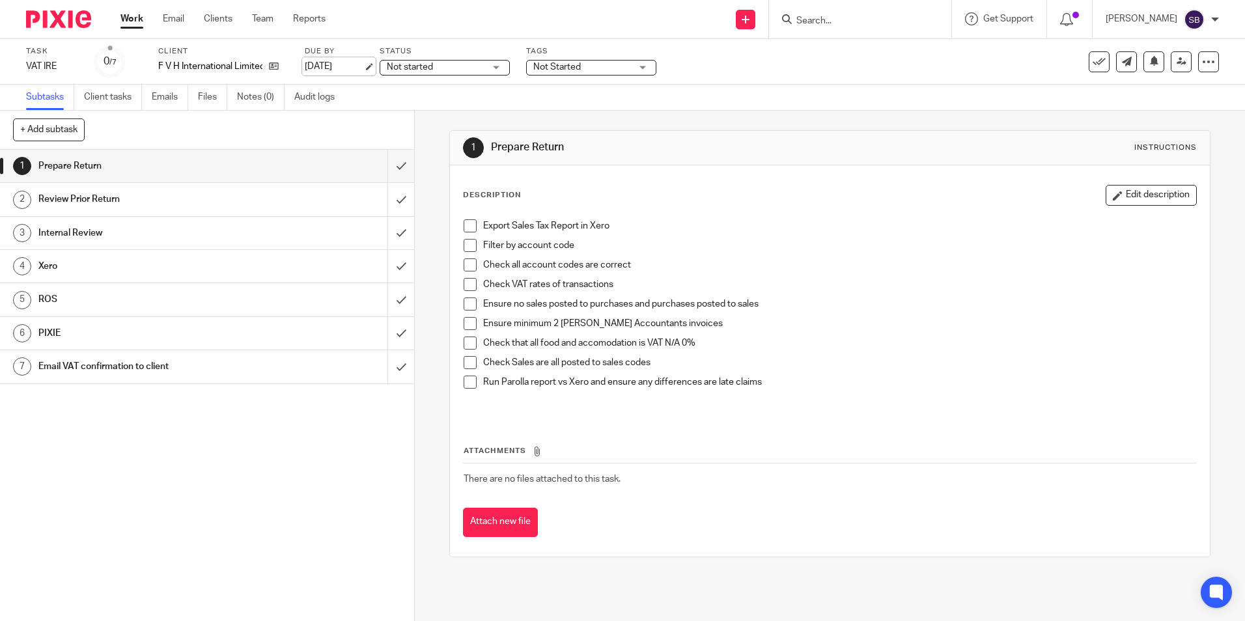
click at [363, 67] on link "[DATE]" at bounding box center [334, 67] width 59 height 14
click at [133, 14] on link "Work" at bounding box center [131, 18] width 23 height 13
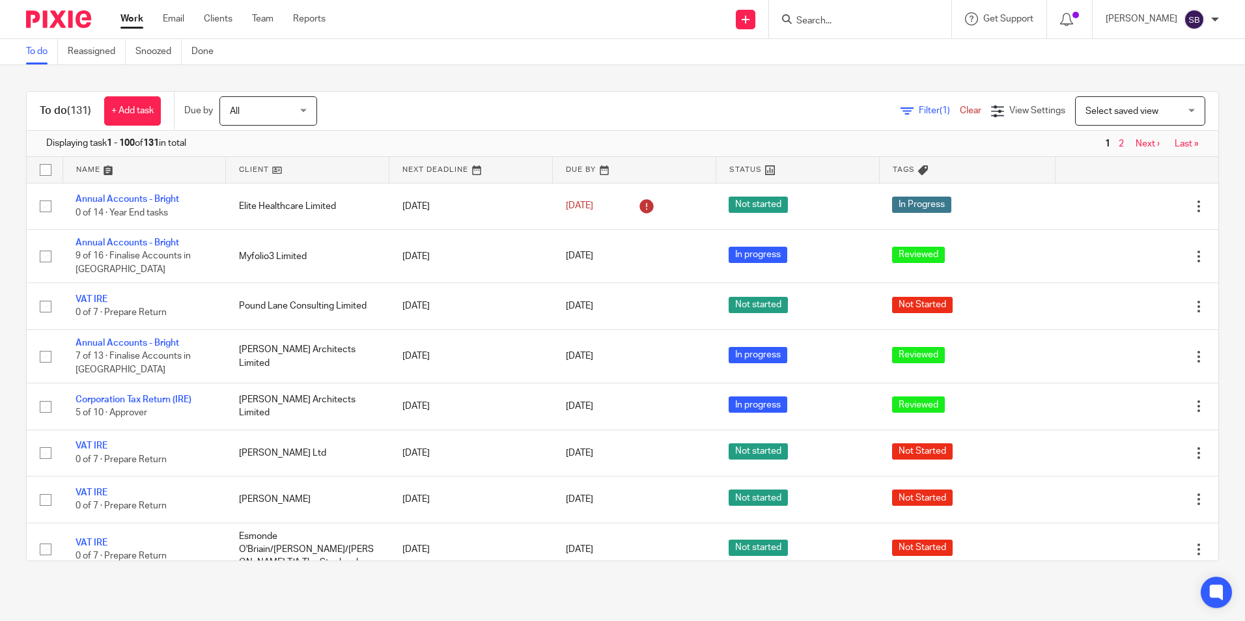
click at [128, 16] on link "Work" at bounding box center [131, 18] width 23 height 13
click at [822, 18] on input "Search" at bounding box center [853, 22] width 117 height 12
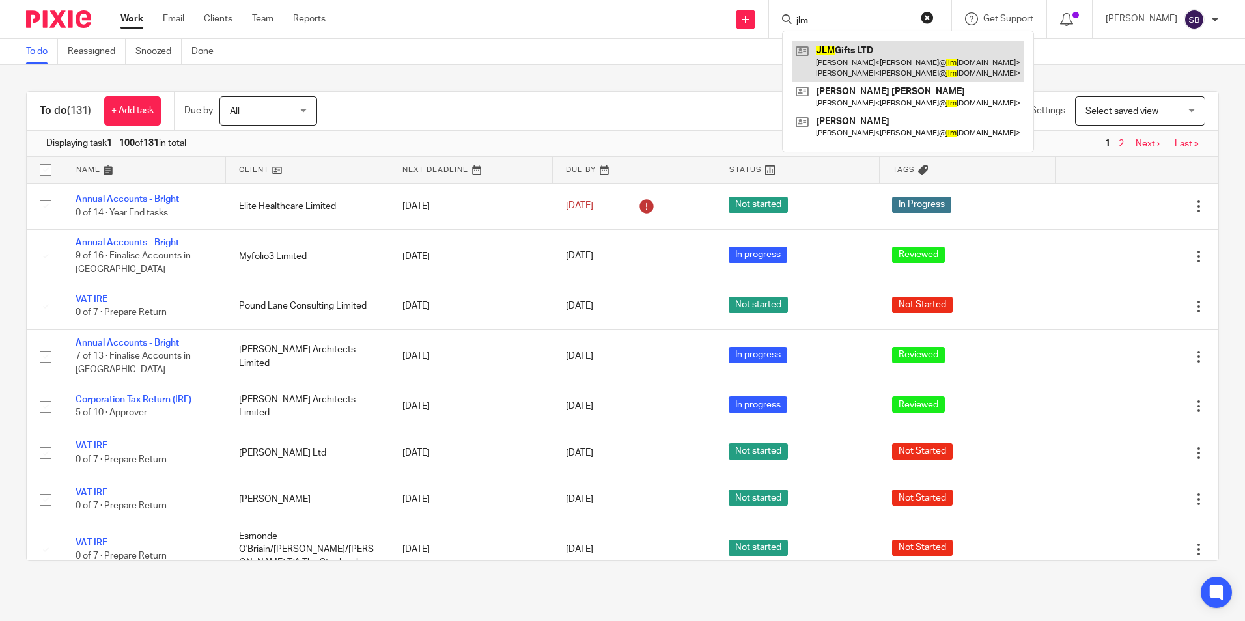
type input "jlm"
click at [866, 50] on link at bounding box center [908, 61] width 231 height 40
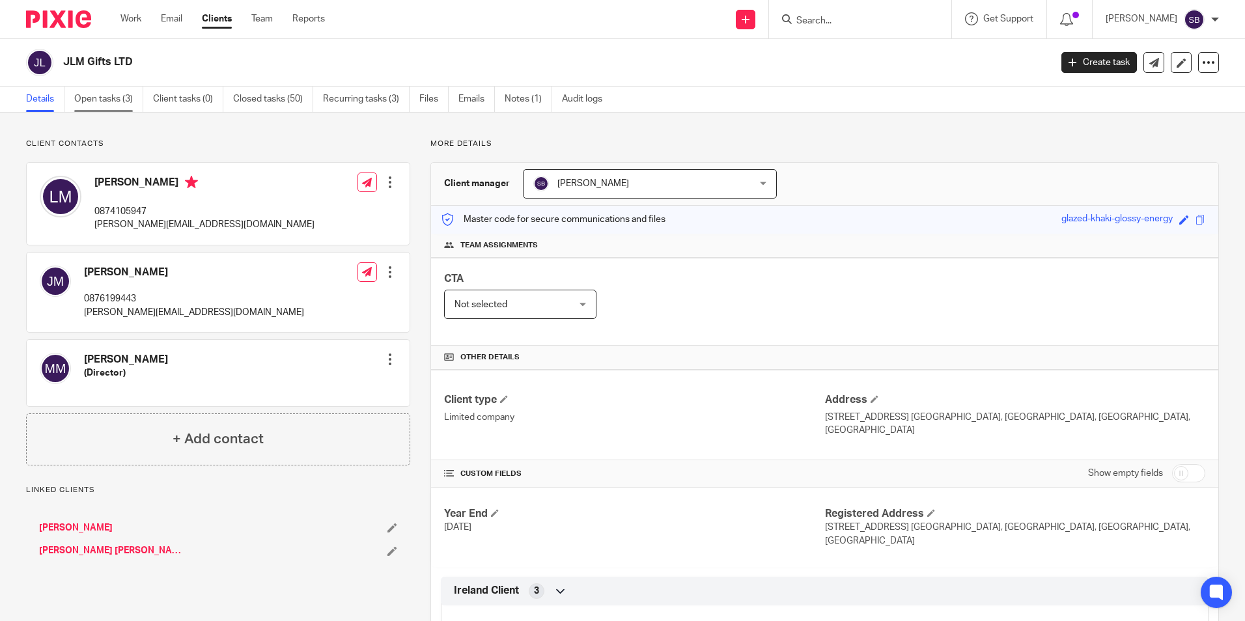
click at [115, 95] on link "Open tasks (3)" at bounding box center [108, 99] width 69 height 25
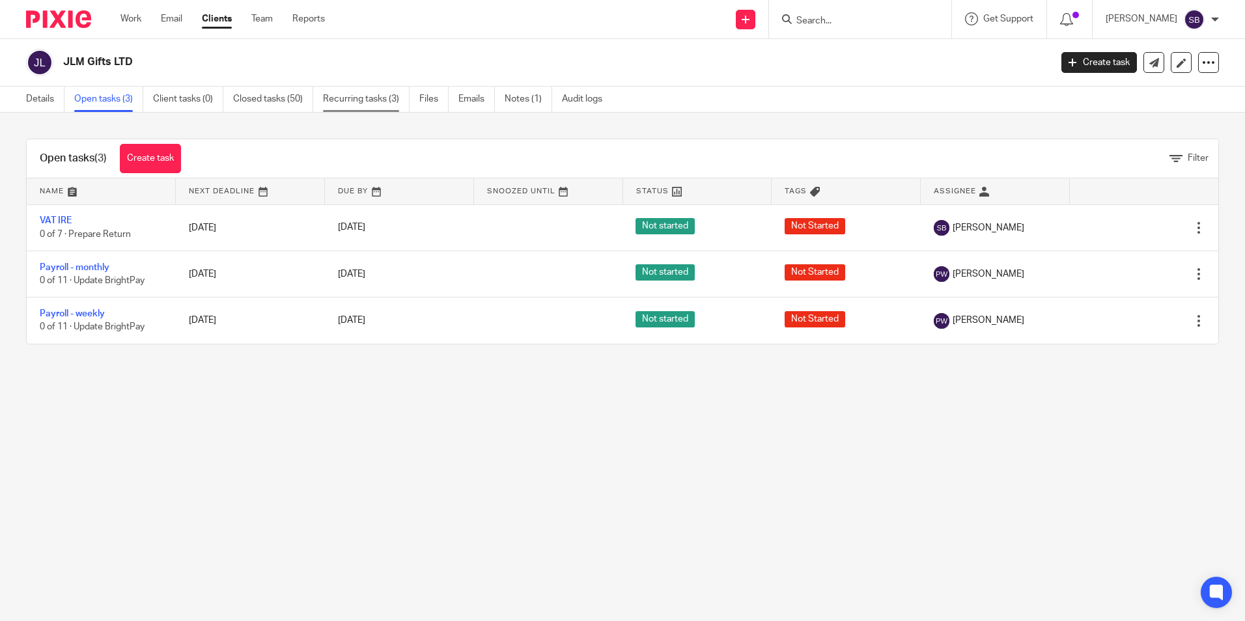
click at [358, 99] on link "Recurring tasks (3)" at bounding box center [366, 99] width 87 height 25
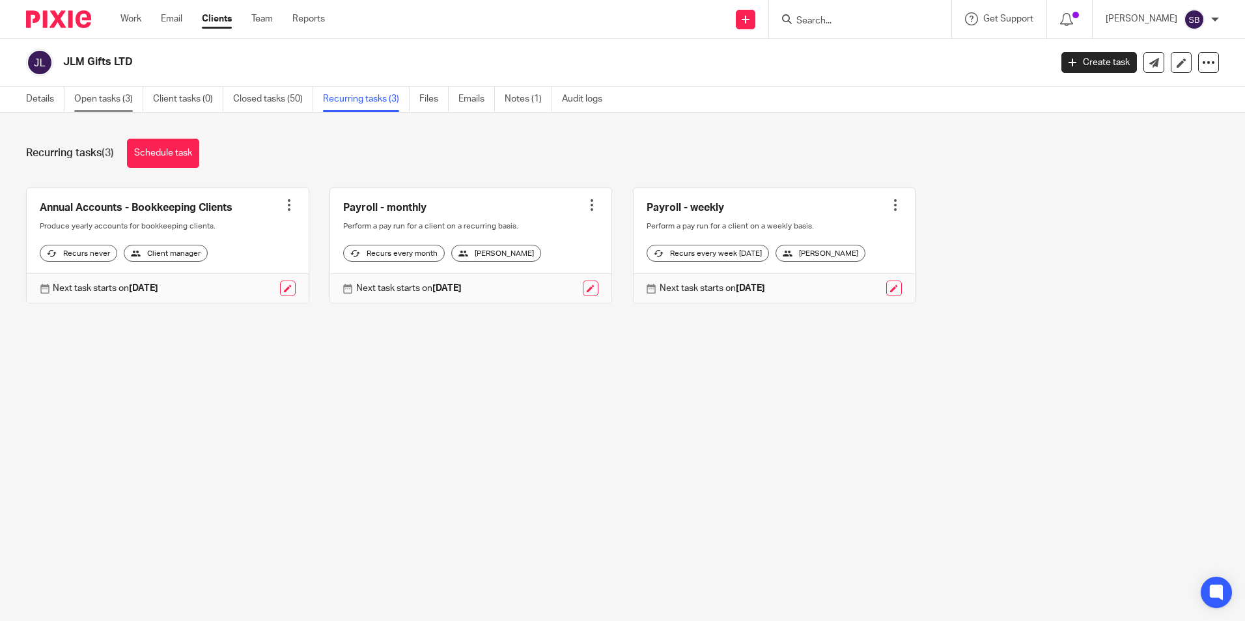
click at [115, 104] on link "Open tasks (3)" at bounding box center [108, 99] width 69 height 25
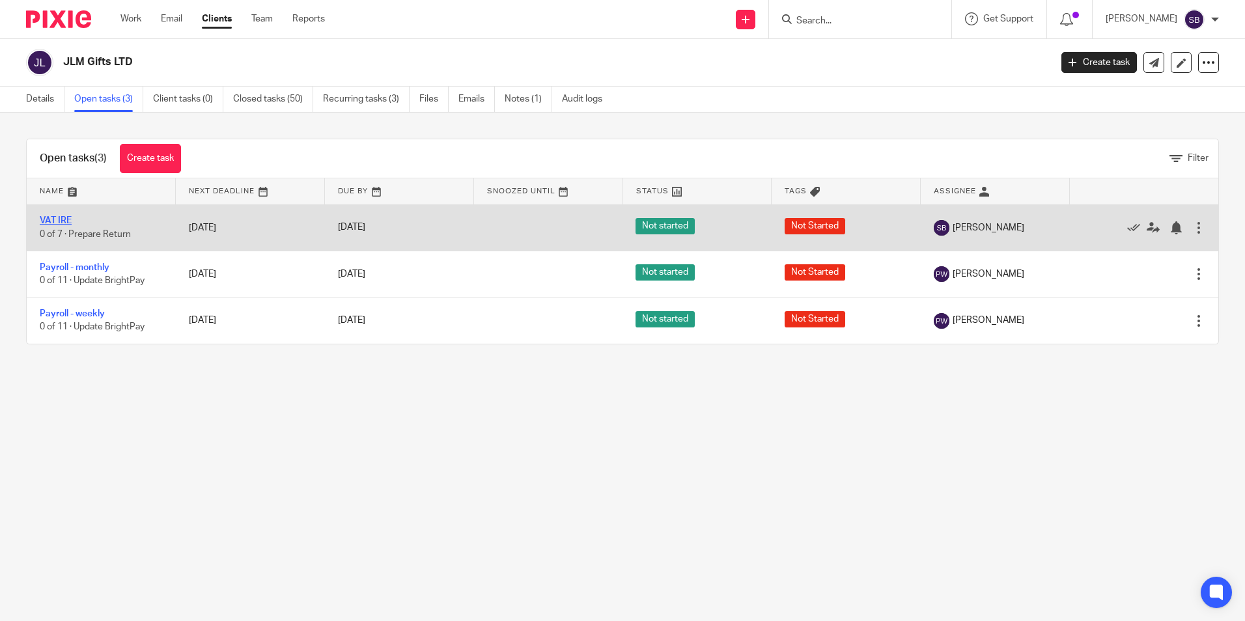
click at [68, 218] on link "VAT IRE" at bounding box center [56, 220] width 32 height 9
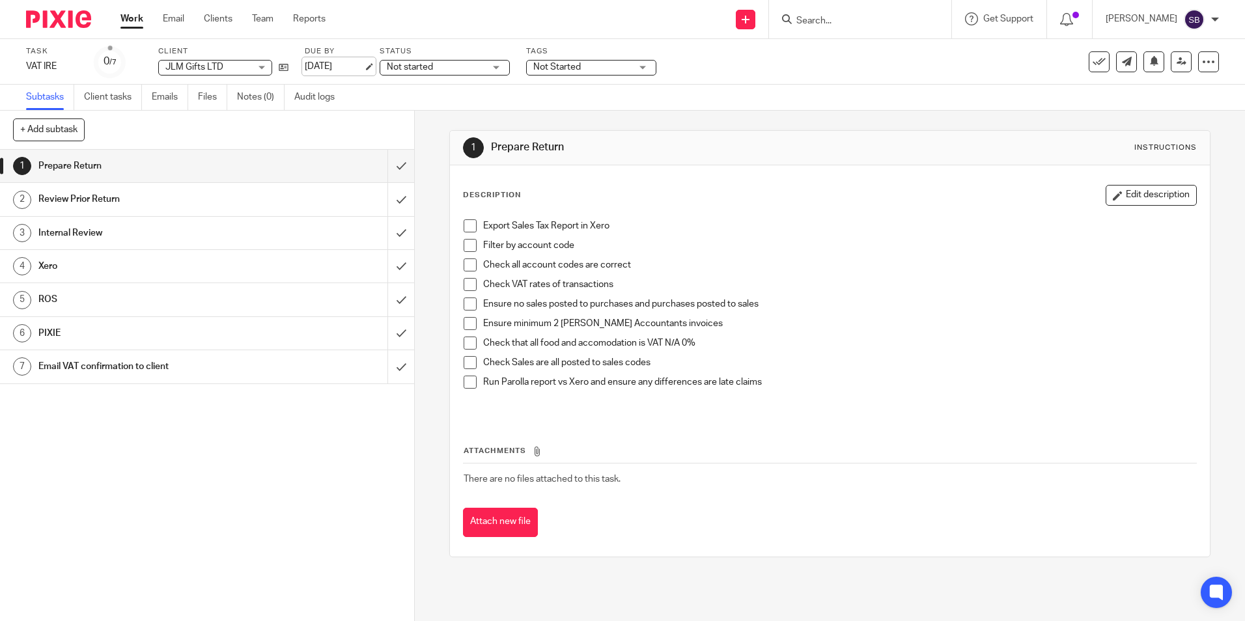
click at [363, 68] on link "[DATE]" at bounding box center [334, 67] width 59 height 14
click at [131, 16] on link "Work" at bounding box center [131, 18] width 23 height 13
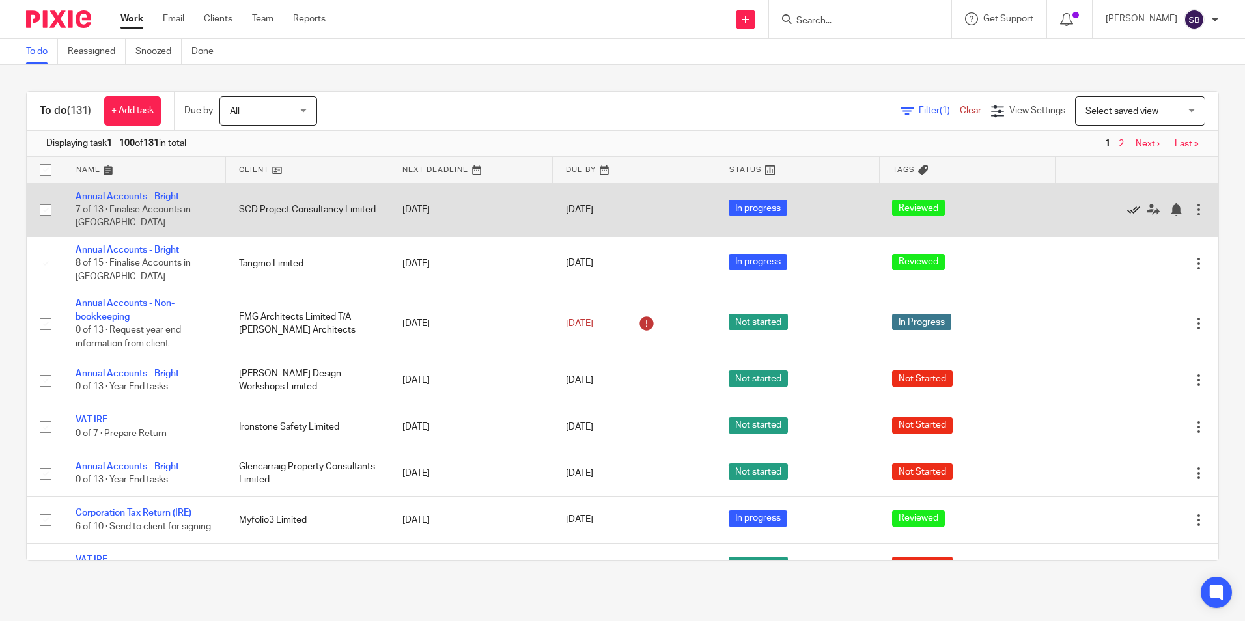
click at [1127, 207] on icon at bounding box center [1133, 209] width 13 height 13
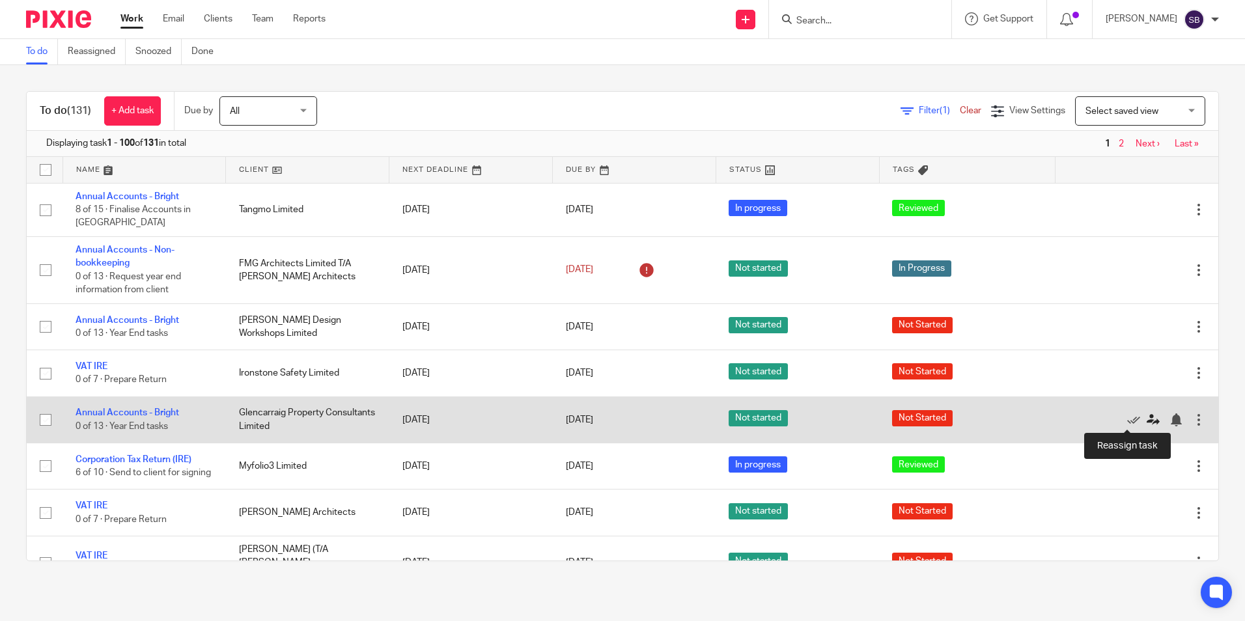
click at [1147, 417] on icon at bounding box center [1153, 420] width 13 height 13
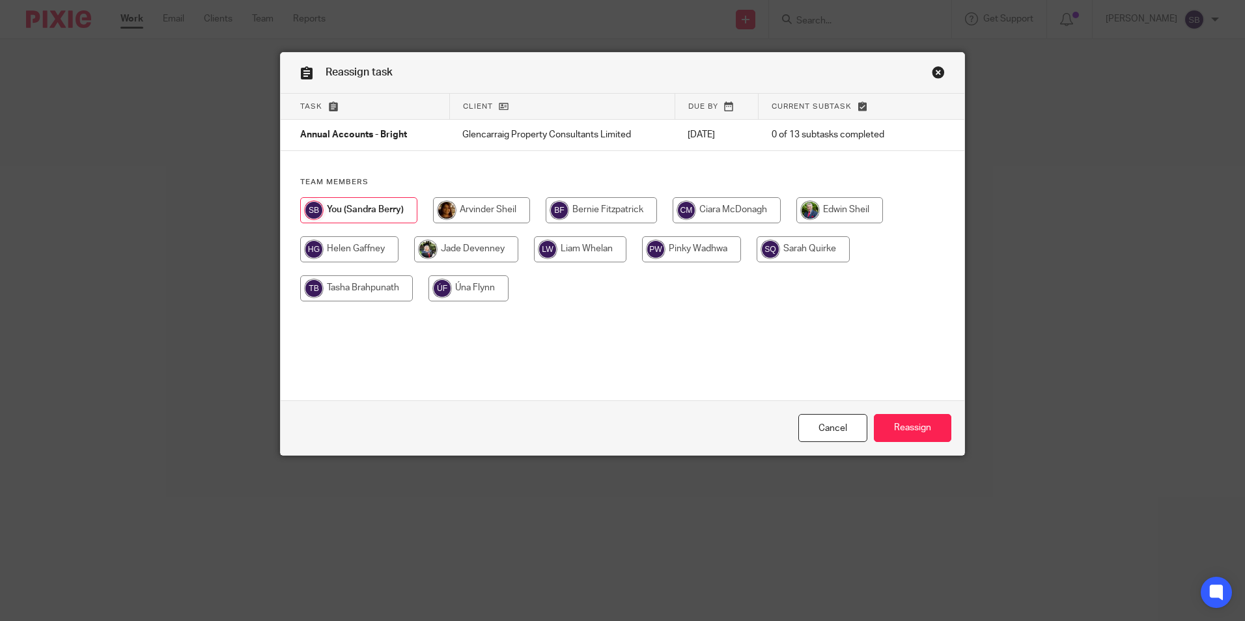
click at [574, 253] on input "radio" at bounding box center [580, 249] width 92 height 26
radio input "true"
click at [914, 430] on input "Reassign" at bounding box center [912, 428] width 77 height 28
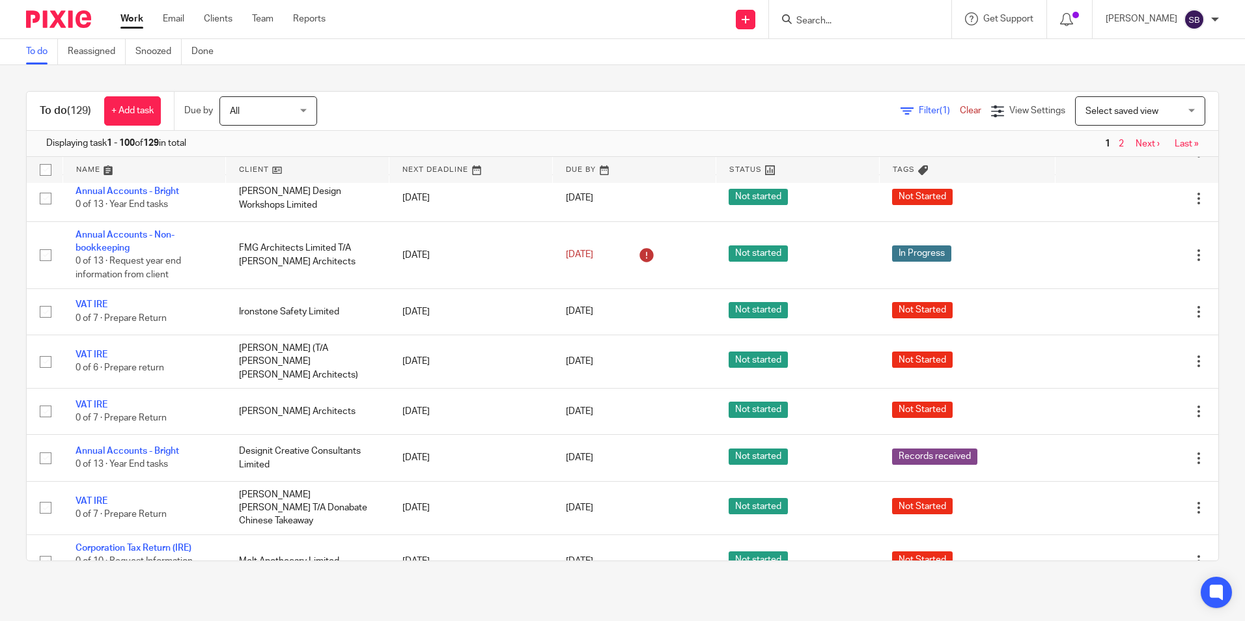
scroll to position [109, 0]
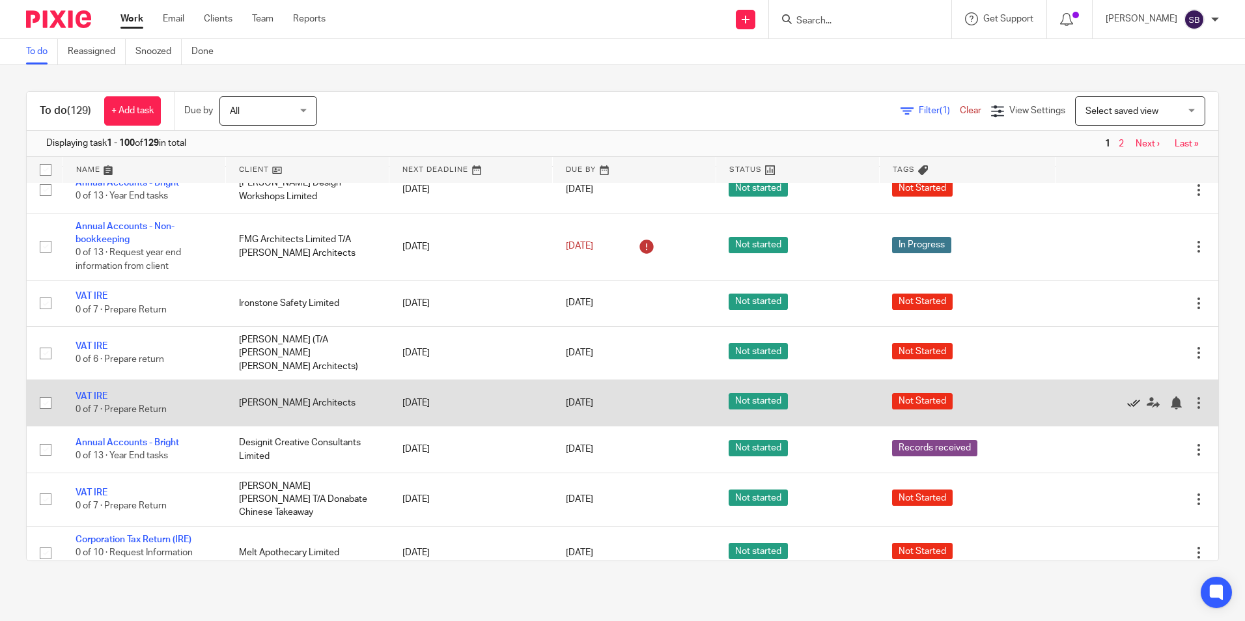
click at [1127, 402] on icon at bounding box center [1133, 403] width 13 height 13
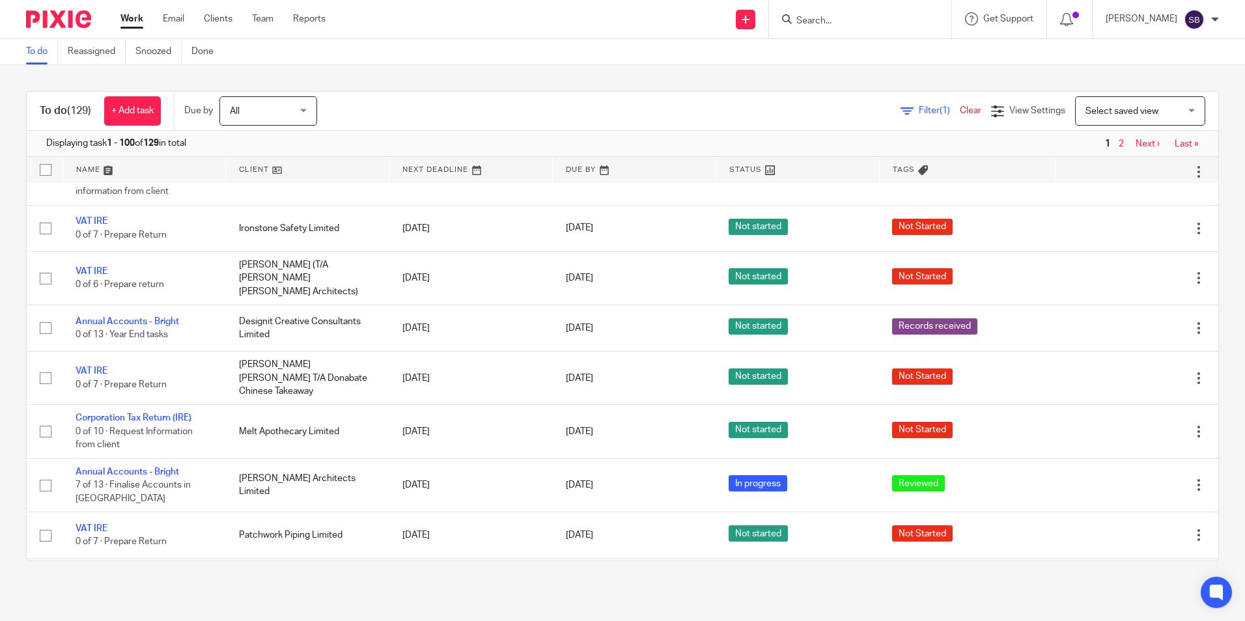
scroll to position [167, 0]
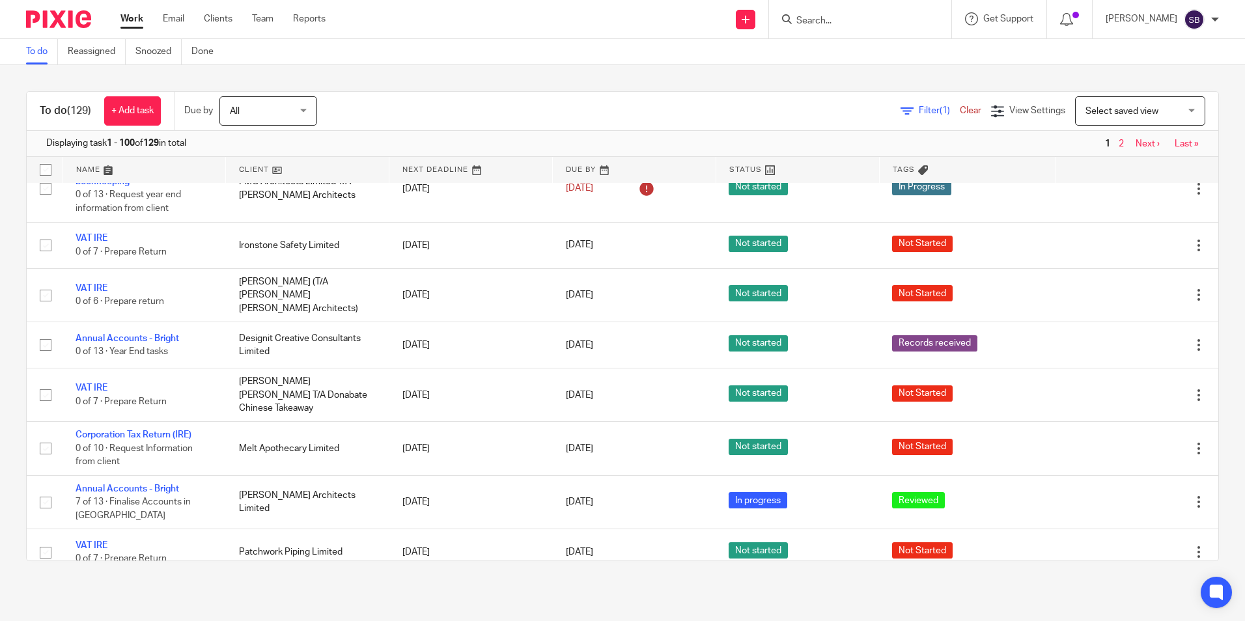
drag, startPoint x: 809, startPoint y: 15, endPoint x: 856, endPoint y: 24, distance: 48.4
click at [813, 18] on div at bounding box center [858, 19] width 152 height 16
click at [822, 19] on input "Search" at bounding box center [853, 22] width 117 height 12
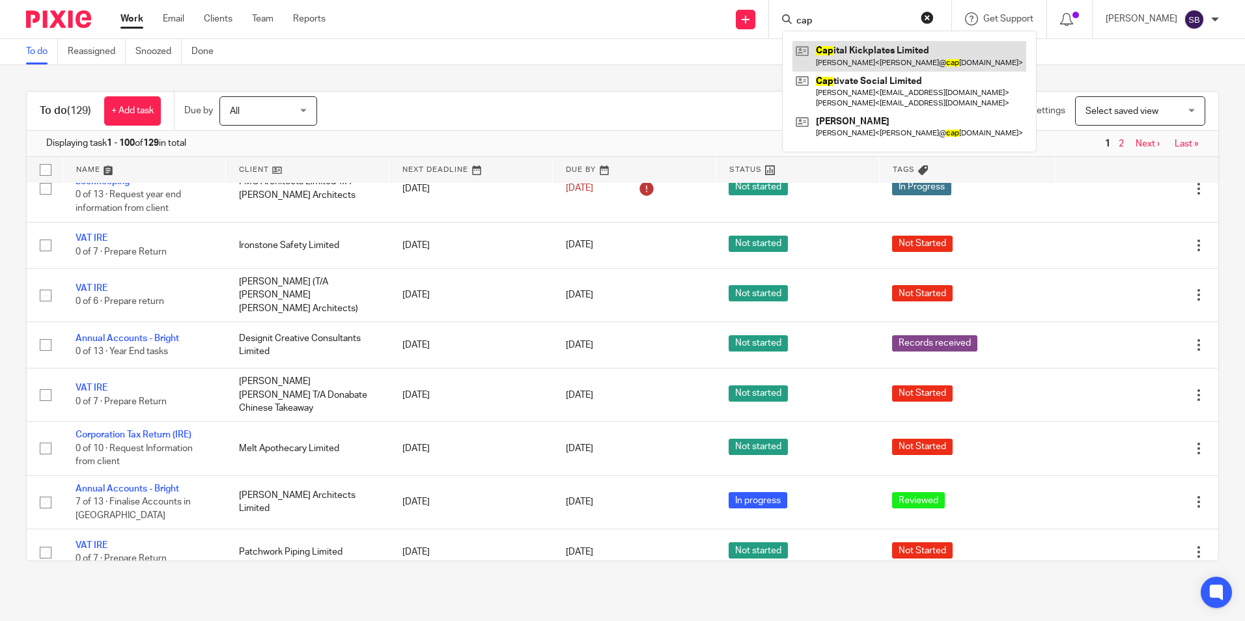
type input "cap"
click at [884, 57] on link at bounding box center [910, 56] width 234 height 30
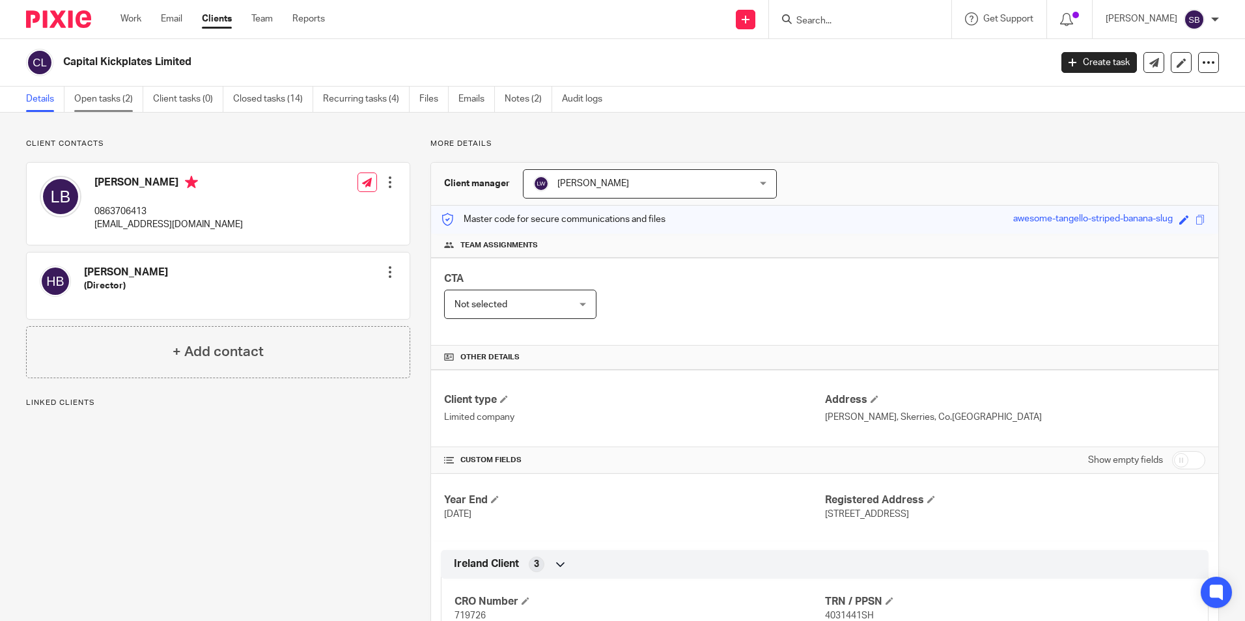
click at [109, 97] on link "Open tasks (2)" at bounding box center [108, 99] width 69 height 25
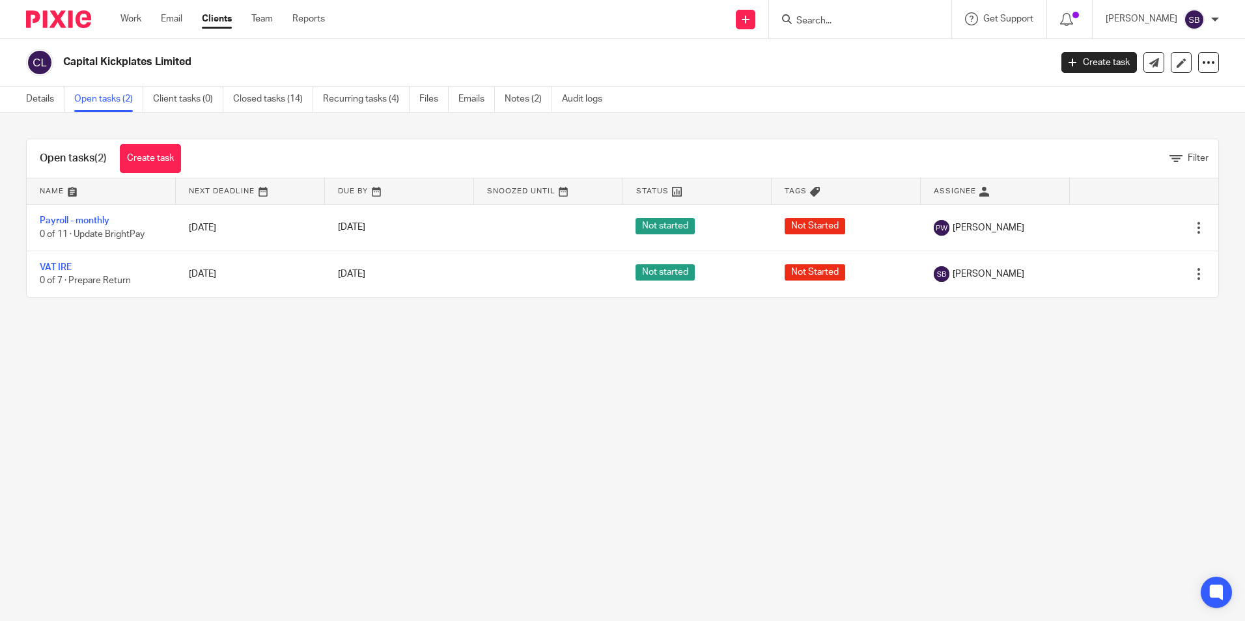
click at [815, 16] on input "Search" at bounding box center [853, 22] width 117 height 12
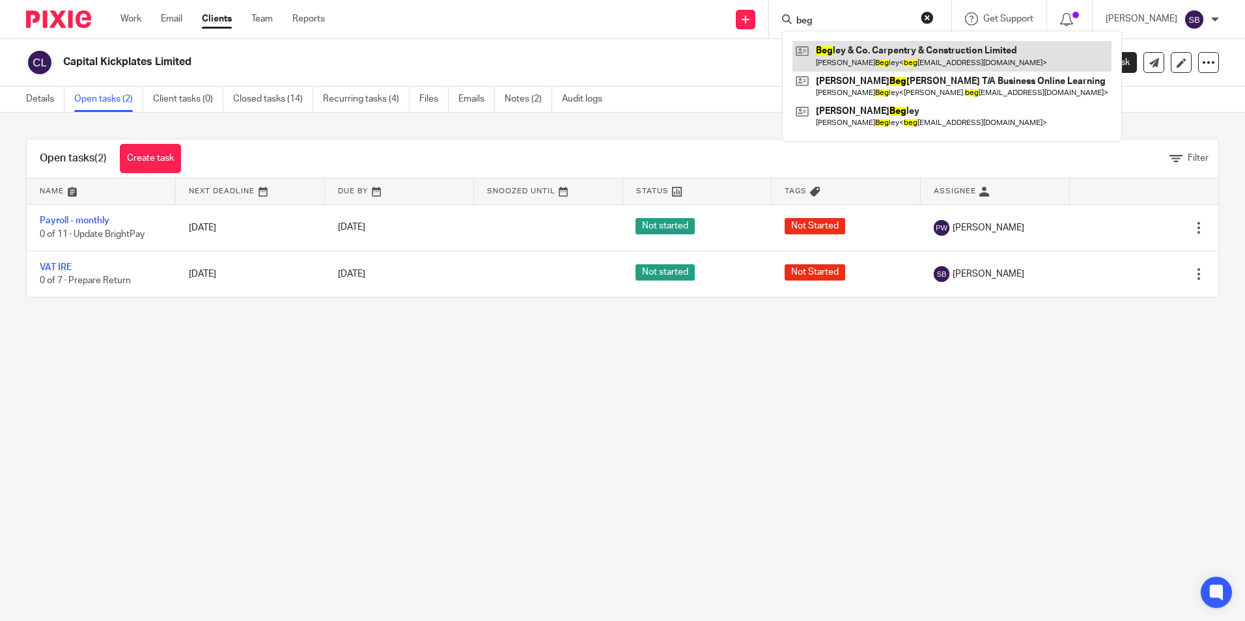
type input "beg"
click at [853, 48] on link at bounding box center [952, 56] width 319 height 30
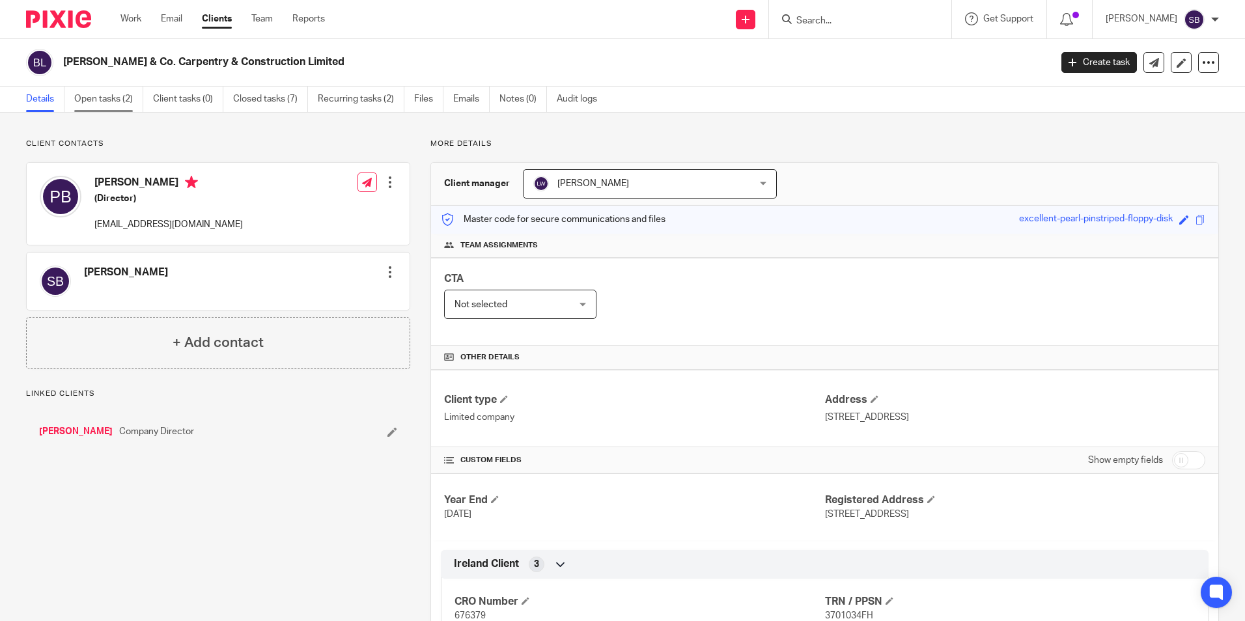
click at [101, 92] on link "Open tasks (2)" at bounding box center [108, 99] width 69 height 25
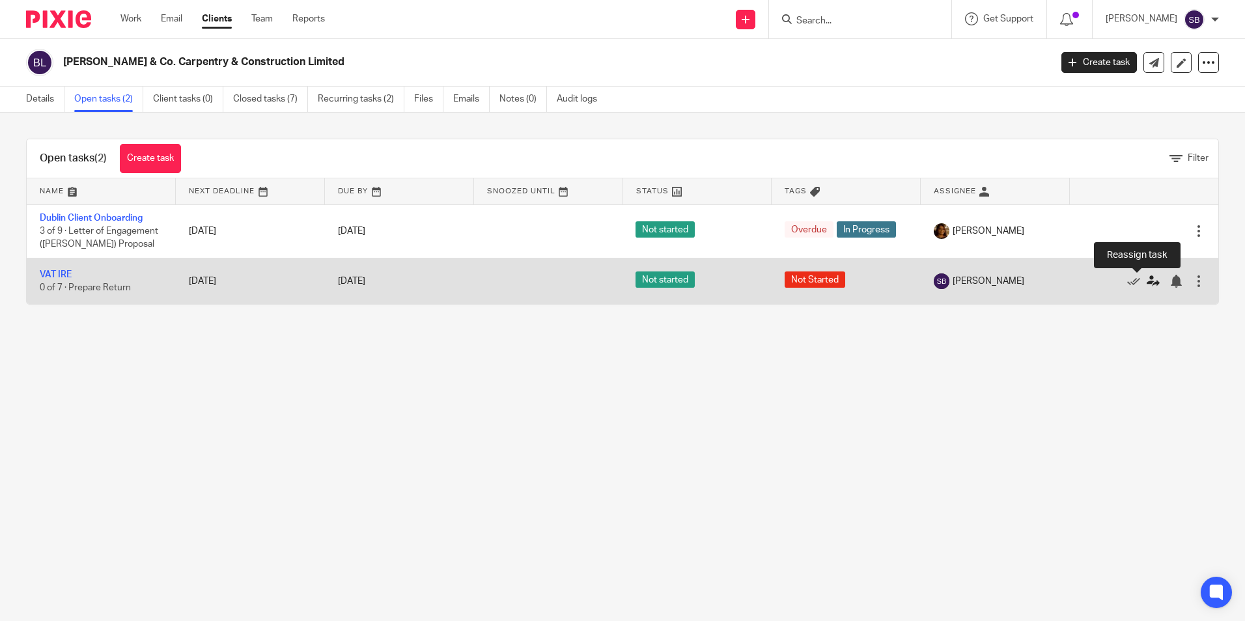
click at [1147, 281] on icon at bounding box center [1153, 281] width 13 height 13
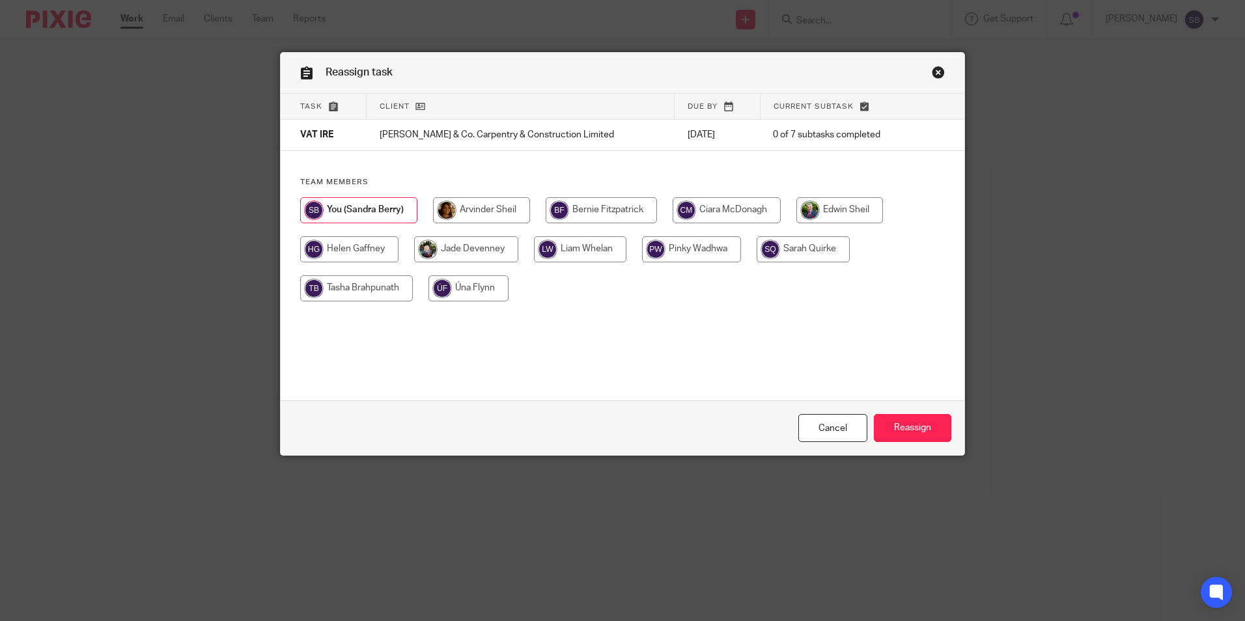
click at [570, 248] on input "radio" at bounding box center [580, 249] width 92 height 26
radio input "true"
click at [908, 429] on input "Reassign" at bounding box center [912, 428] width 77 height 28
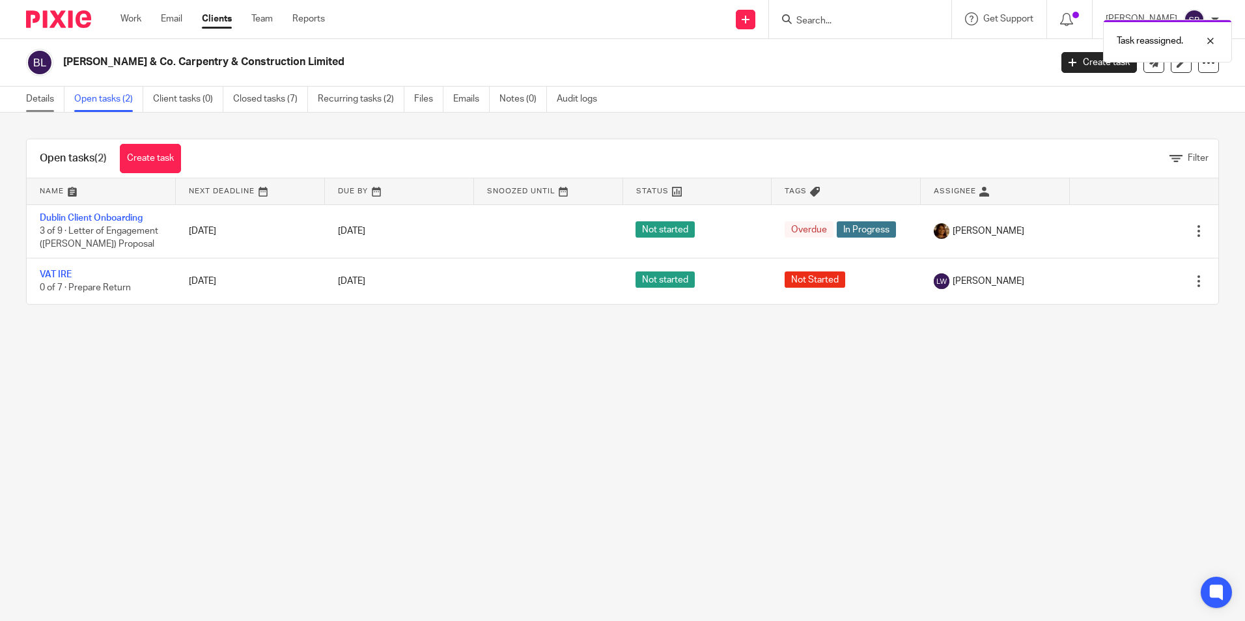
click at [45, 94] on link "Details" at bounding box center [45, 99] width 38 height 25
